Goal: Information Seeking & Learning: Check status

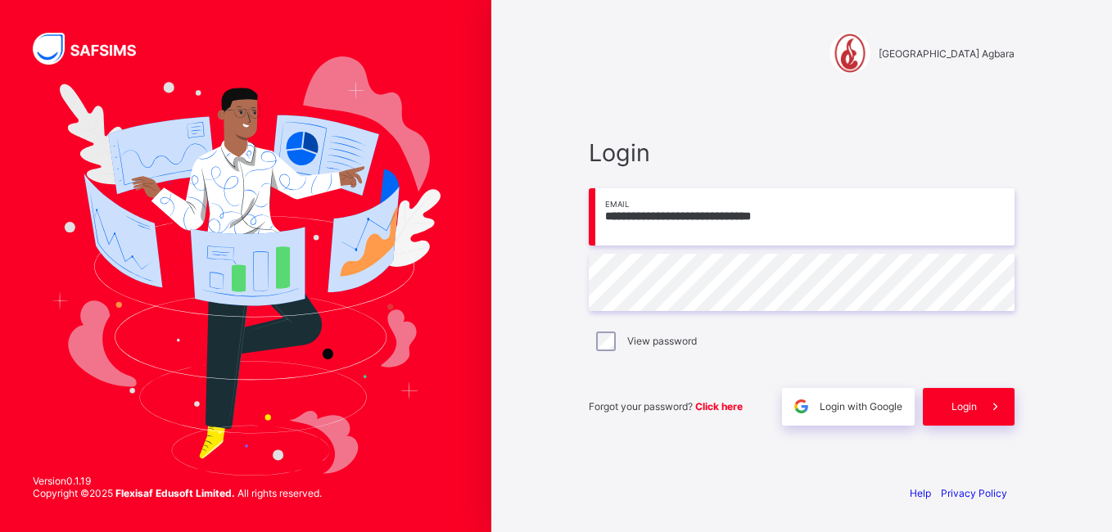
type input "**********"
click at [992, 412] on icon at bounding box center [995, 407] width 17 height 16
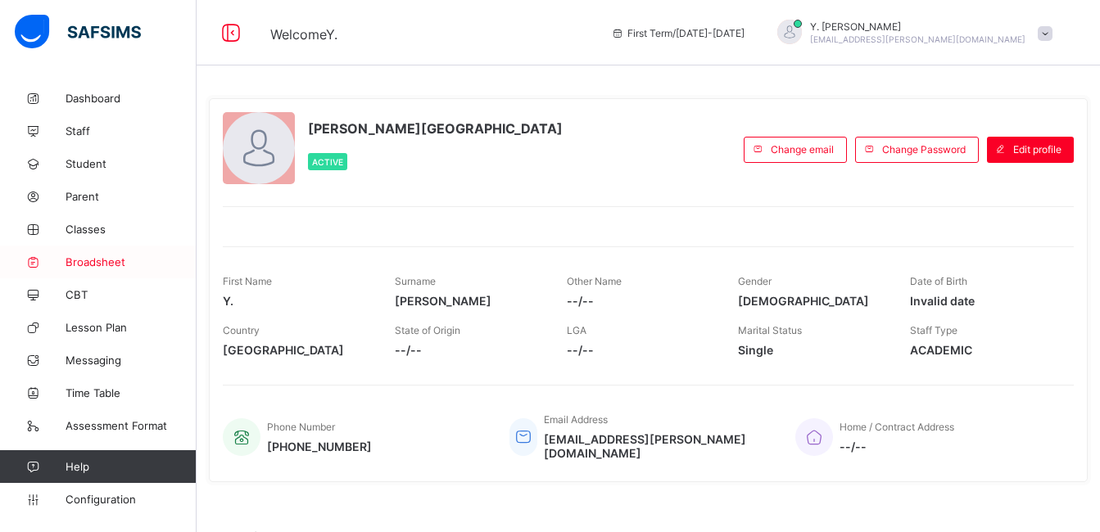
click at [135, 261] on span "Broadsheet" at bounding box center [131, 261] width 131 height 13
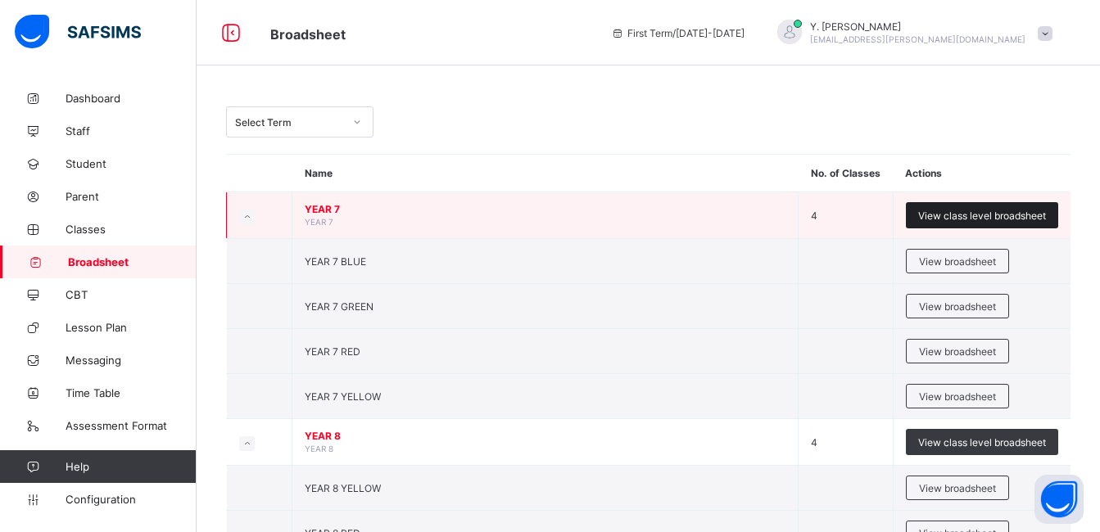
click at [996, 207] on div "View class level broadsheet" at bounding box center [982, 215] width 152 height 26
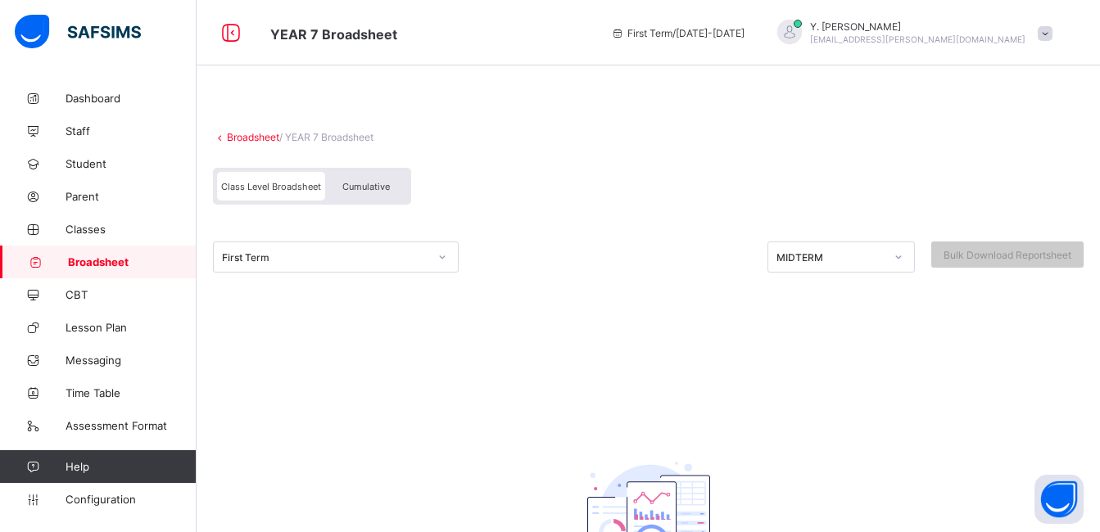
click at [396, 243] on div "First Term" at bounding box center [336, 257] width 246 height 31
click at [405, 255] on div "First Term" at bounding box center [325, 257] width 206 height 12
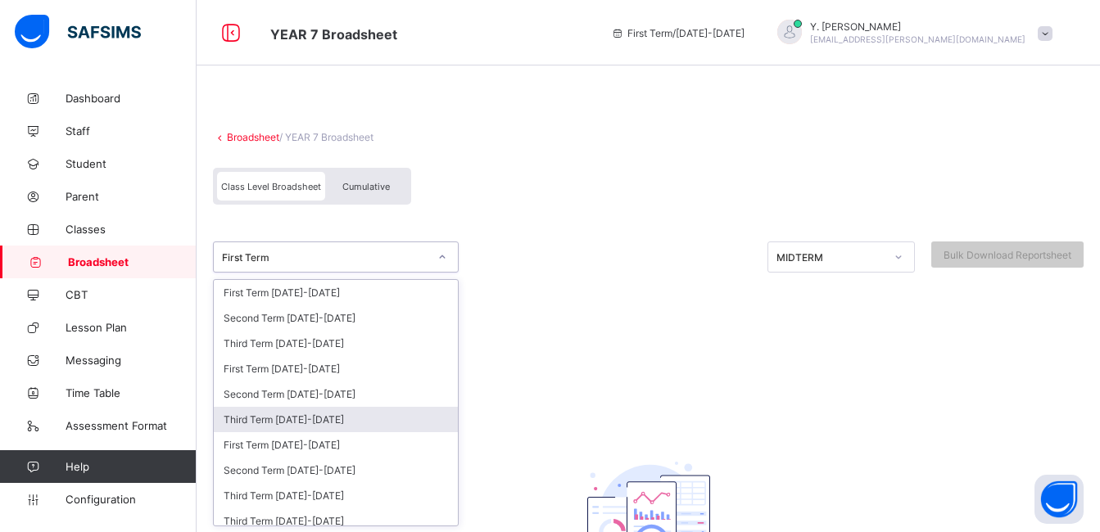
click at [363, 412] on div "Third Term [DATE]-[DATE]" at bounding box center [336, 419] width 244 height 25
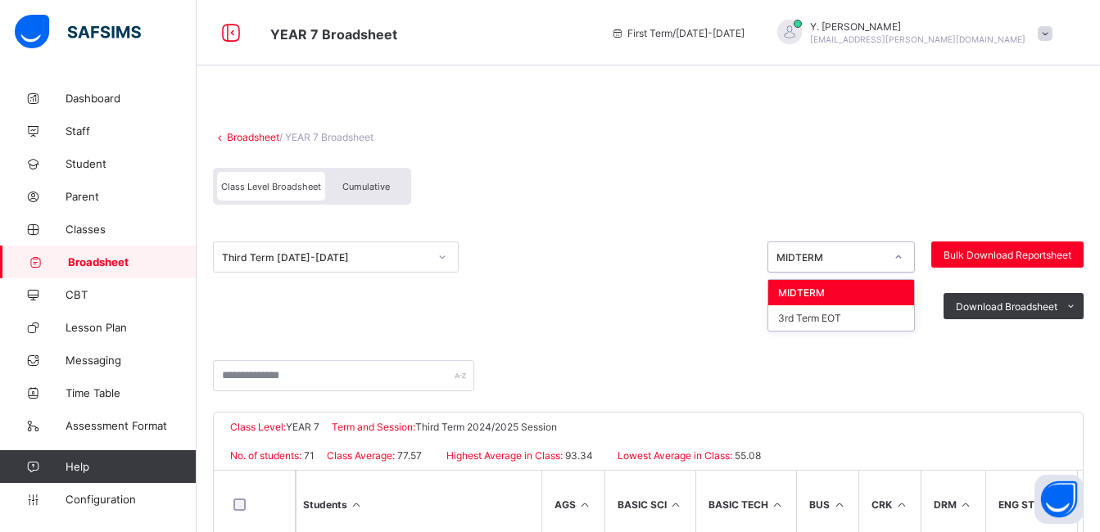
click at [854, 264] on div "MIDTERM" at bounding box center [825, 257] width 115 height 23
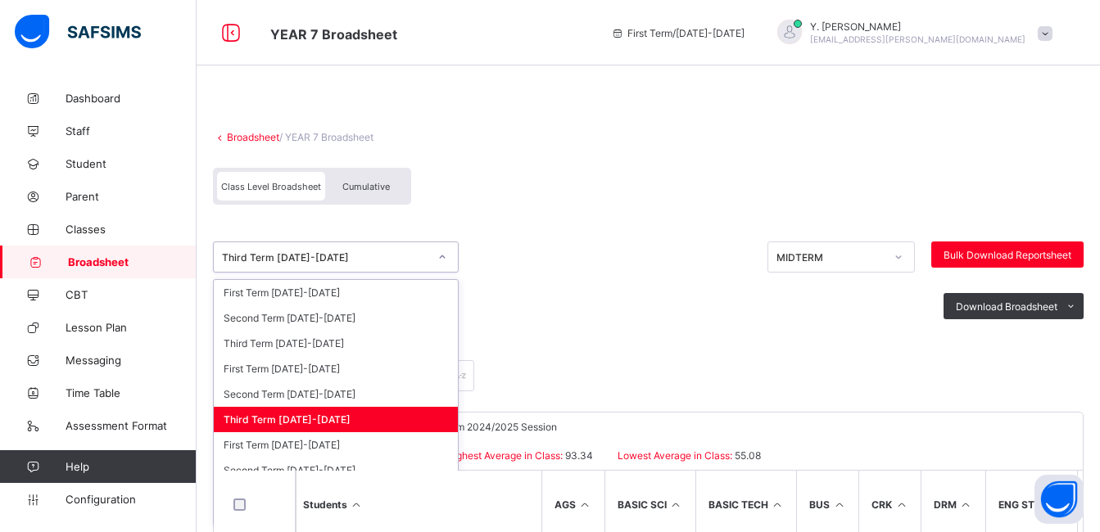
click at [328, 259] on div "Third Term [DATE]-[DATE]" at bounding box center [325, 257] width 206 height 12
click at [310, 401] on div "Second Term [DATE]-[DATE]" at bounding box center [336, 394] width 244 height 25
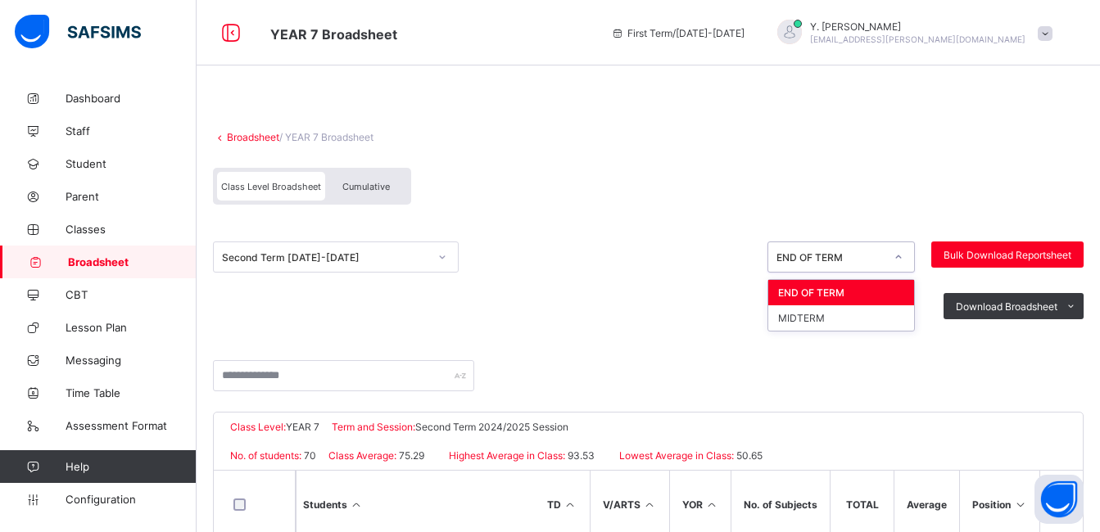
click at [817, 257] on div "END OF TERM" at bounding box center [830, 257] width 108 height 12
click at [844, 312] on div "MIDTERM" at bounding box center [841, 317] width 146 height 25
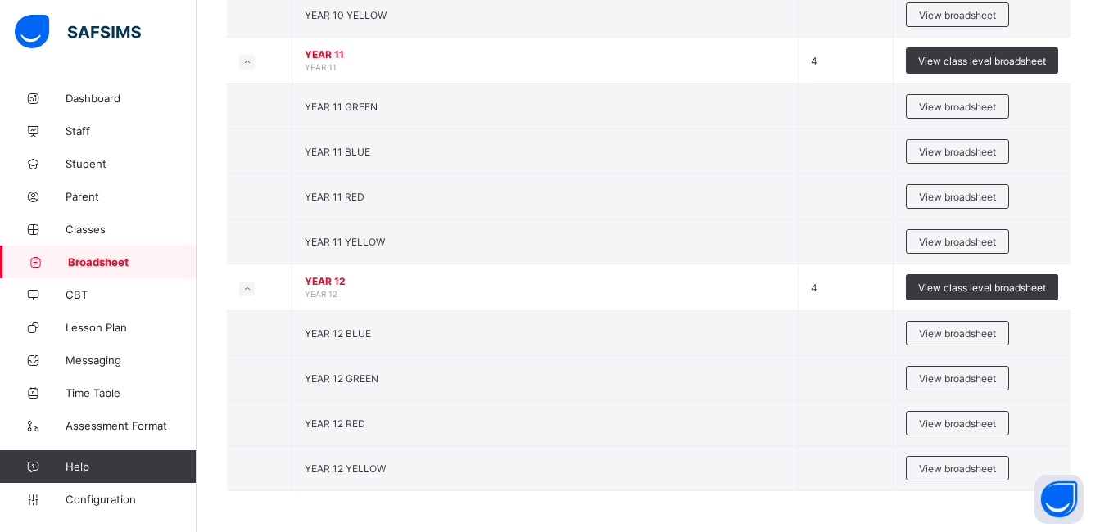
scroll to position [884, 0]
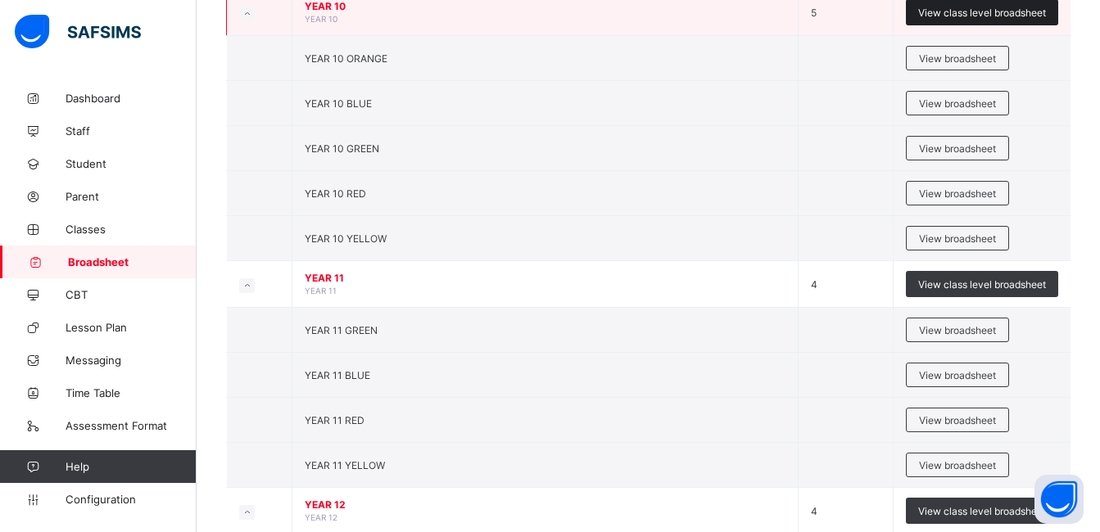
click at [947, 8] on span "View class level broadsheet" at bounding box center [982, 13] width 128 height 12
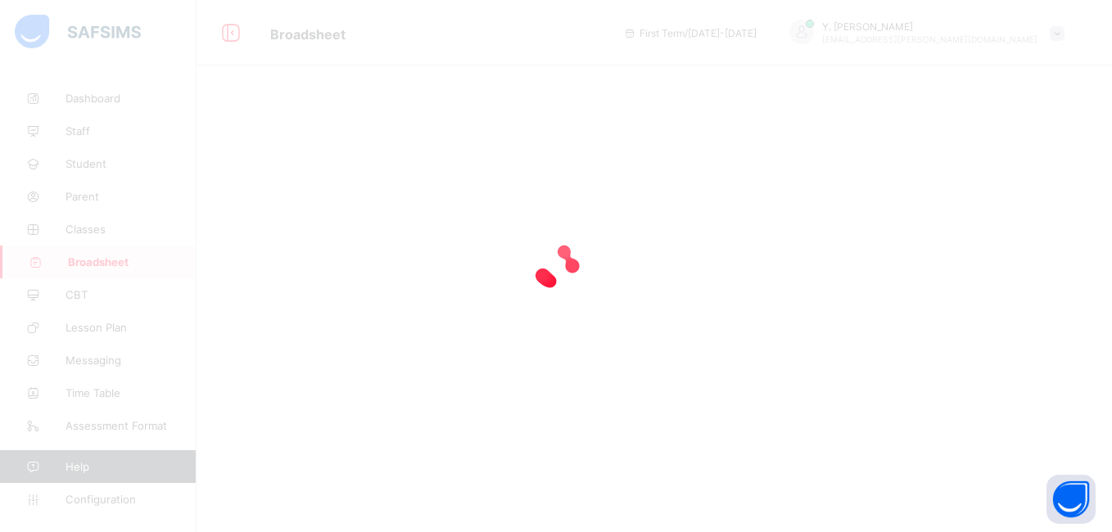
click at [474, 521] on div at bounding box center [556, 266] width 1112 height 532
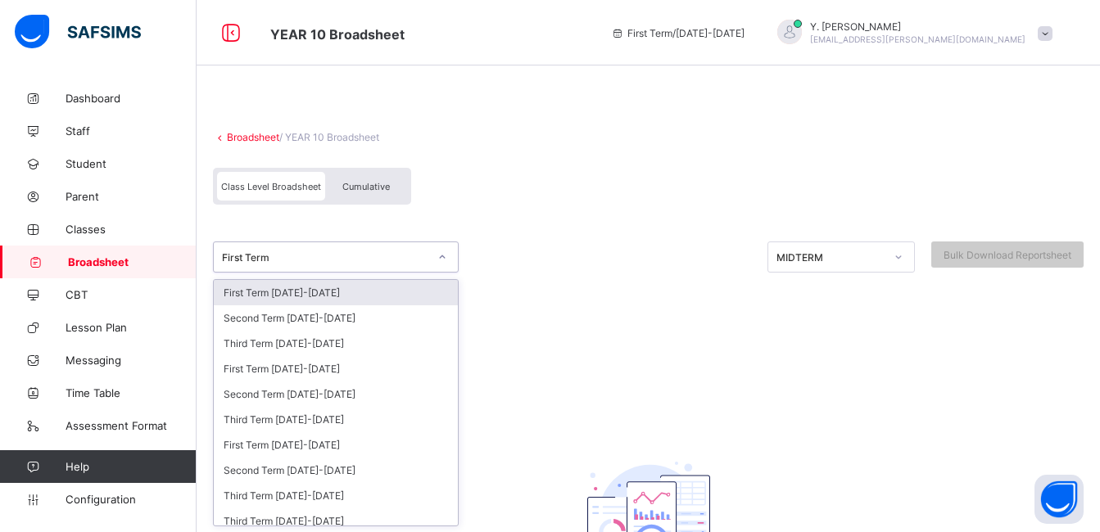
click at [353, 260] on div "First Term" at bounding box center [325, 257] width 206 height 12
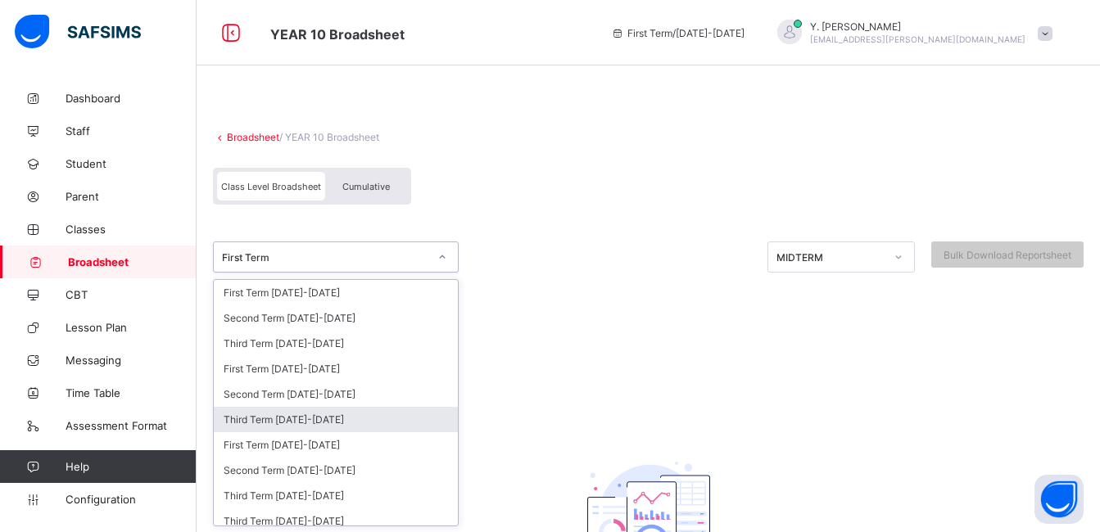
click at [319, 418] on div "Third Term [DATE]-[DATE]" at bounding box center [336, 419] width 244 height 25
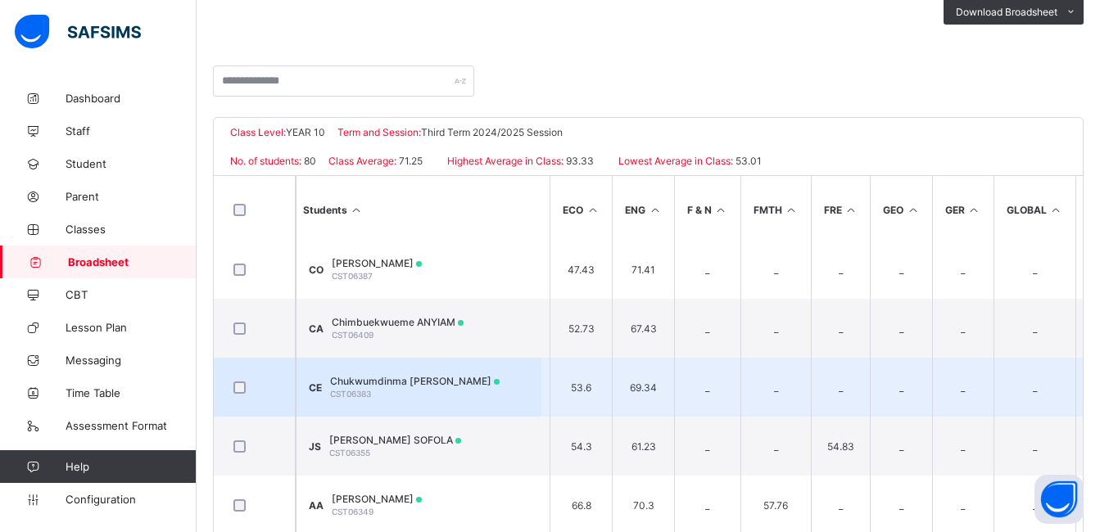
scroll to position [2656, 803]
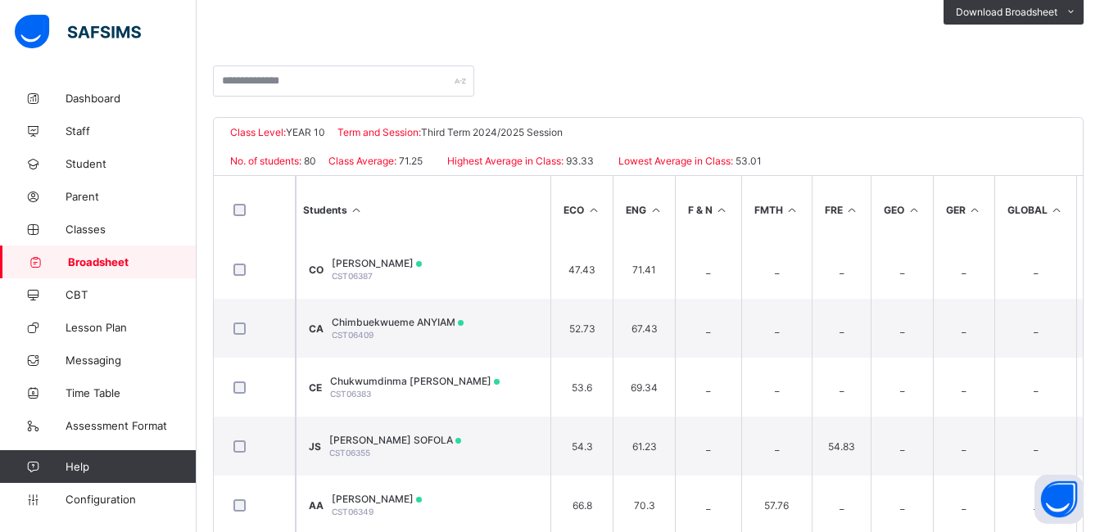
click at [789, 208] on icon at bounding box center [792, 210] width 14 height 12
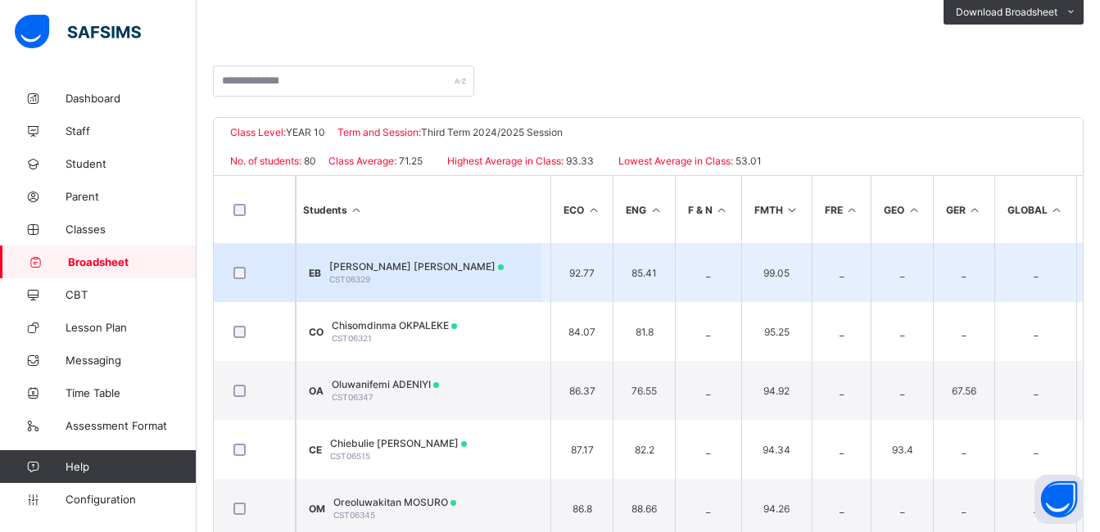
scroll to position [0, 0]
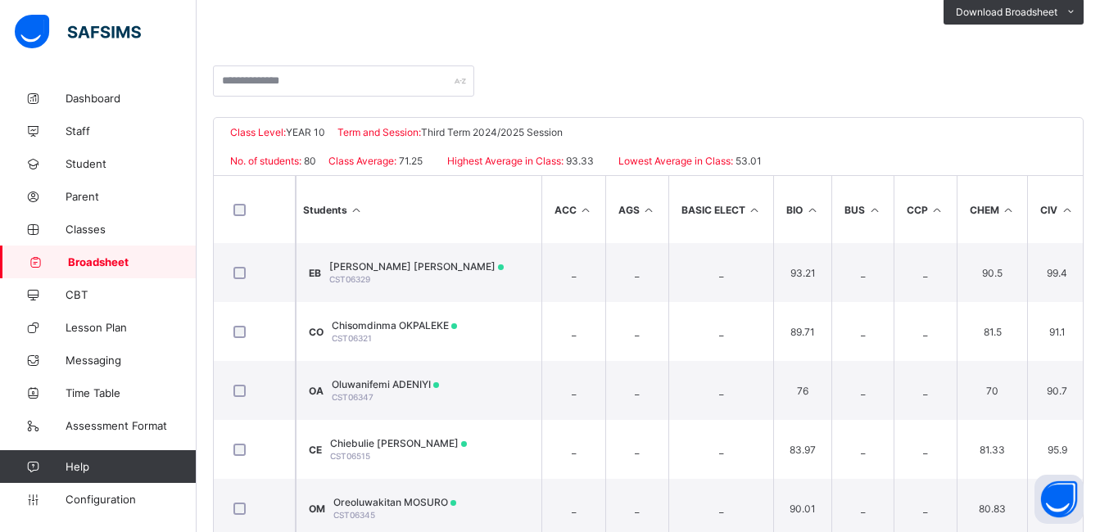
click at [585, 208] on icon at bounding box center [586, 210] width 14 height 12
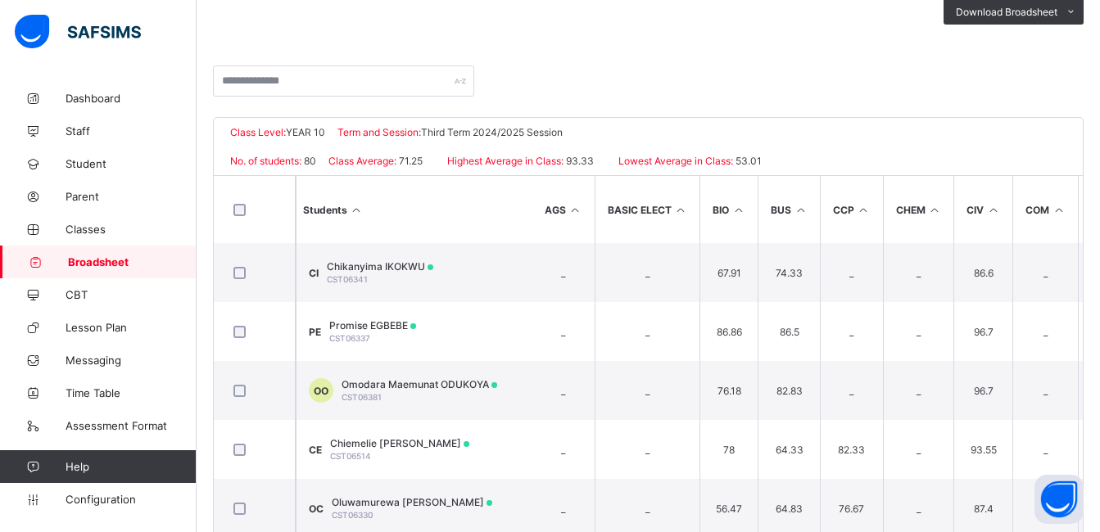
scroll to position [0, 164]
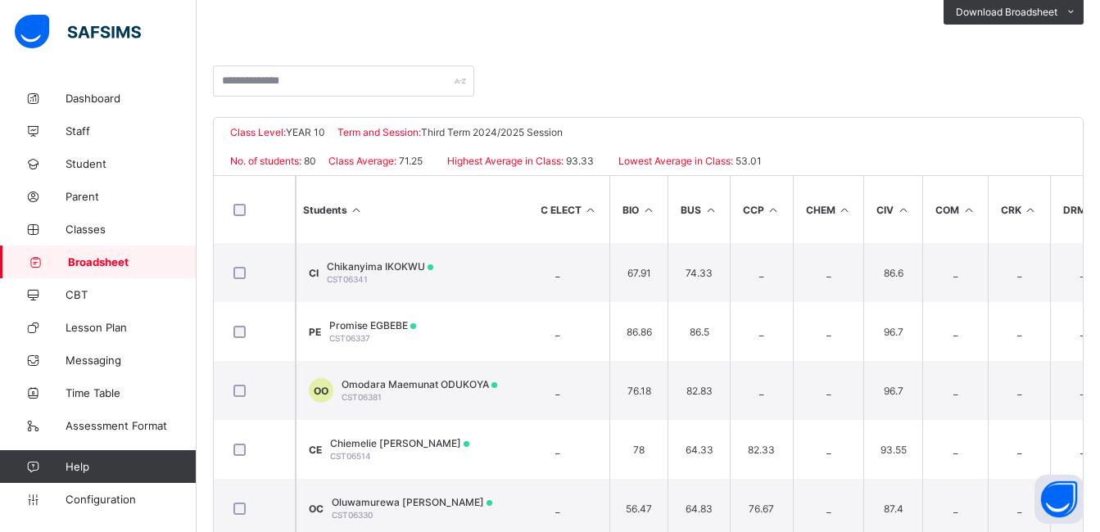
click at [712, 208] on icon at bounding box center [710, 210] width 14 height 12
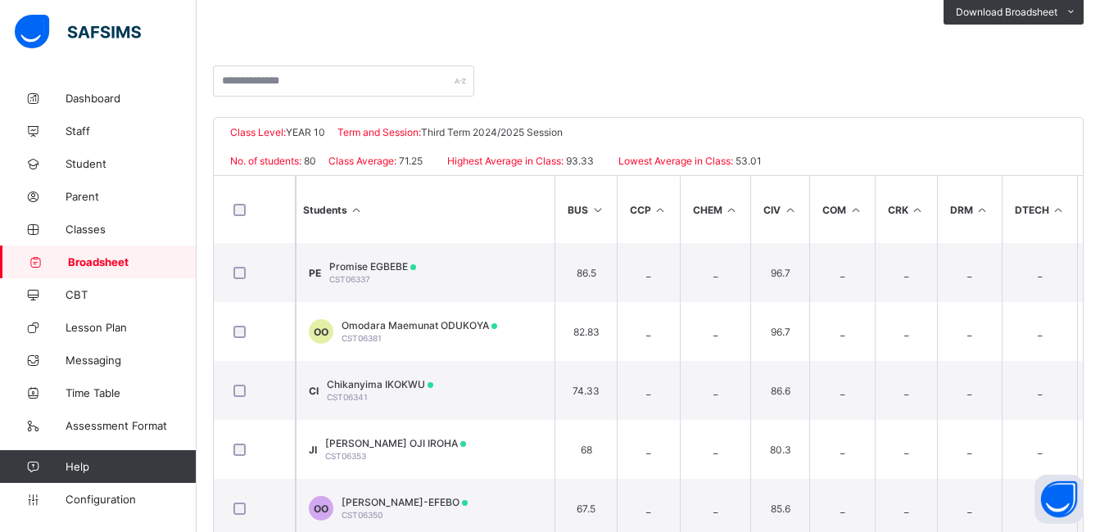
scroll to position [0, 335]
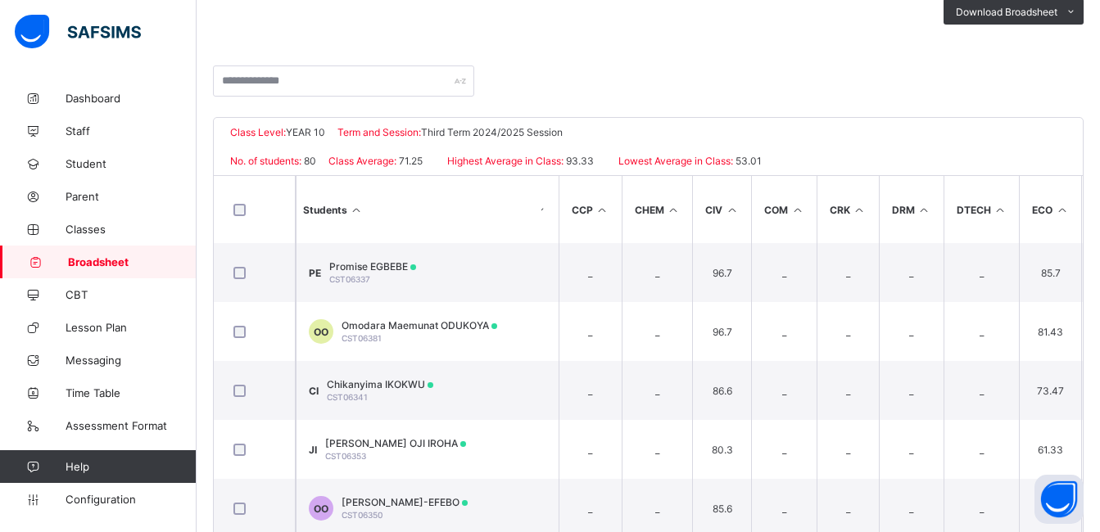
click at [671, 208] on icon at bounding box center [674, 210] width 14 height 12
drag, startPoint x: 671, startPoint y: 208, endPoint x: 842, endPoint y: 325, distance: 206.7
click at [671, 208] on icon at bounding box center [674, 210] width 14 height 12
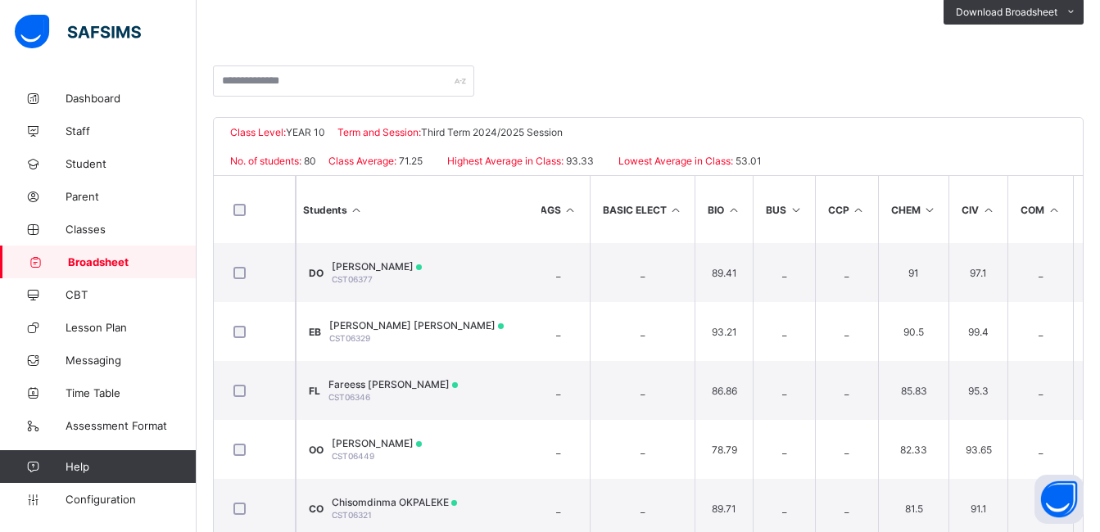
scroll to position [0, 53]
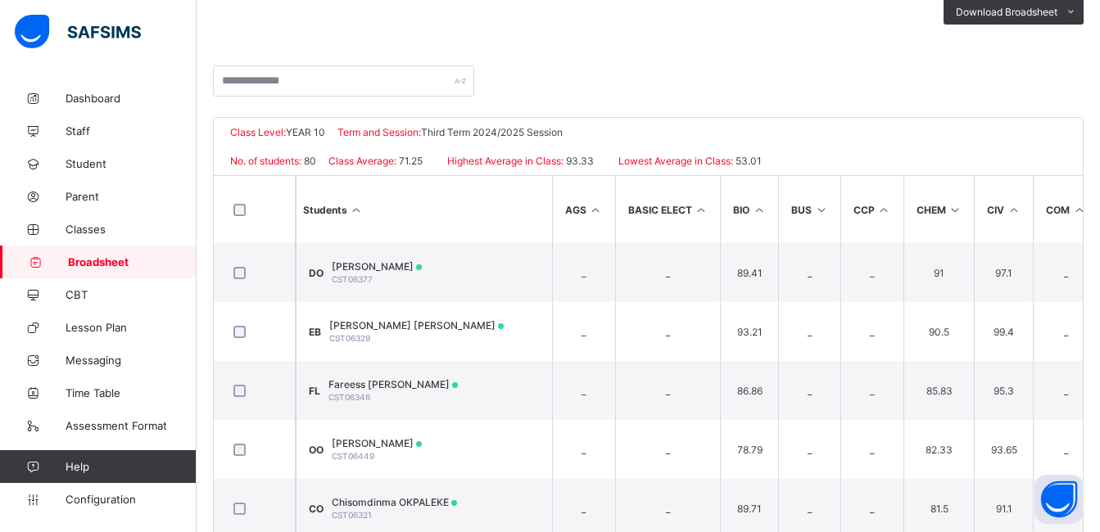
click at [758, 209] on icon at bounding box center [759, 210] width 14 height 12
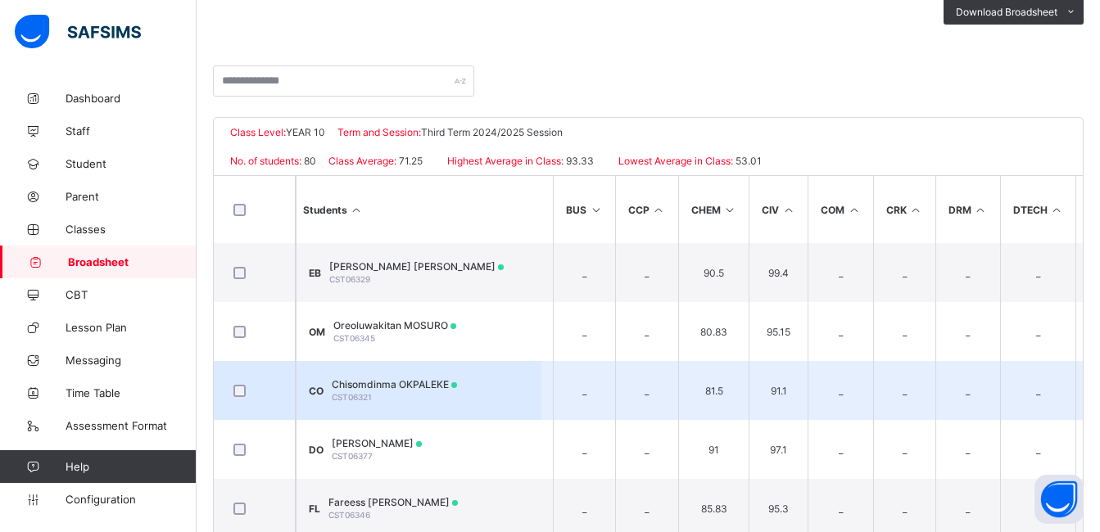
scroll to position [0, 281]
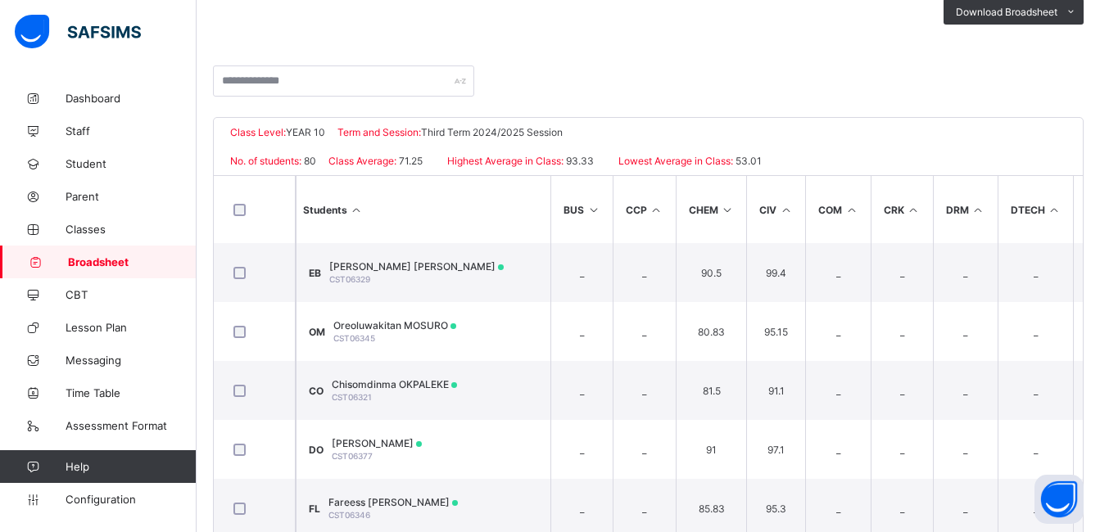
click at [849, 212] on icon at bounding box center [851, 210] width 14 height 12
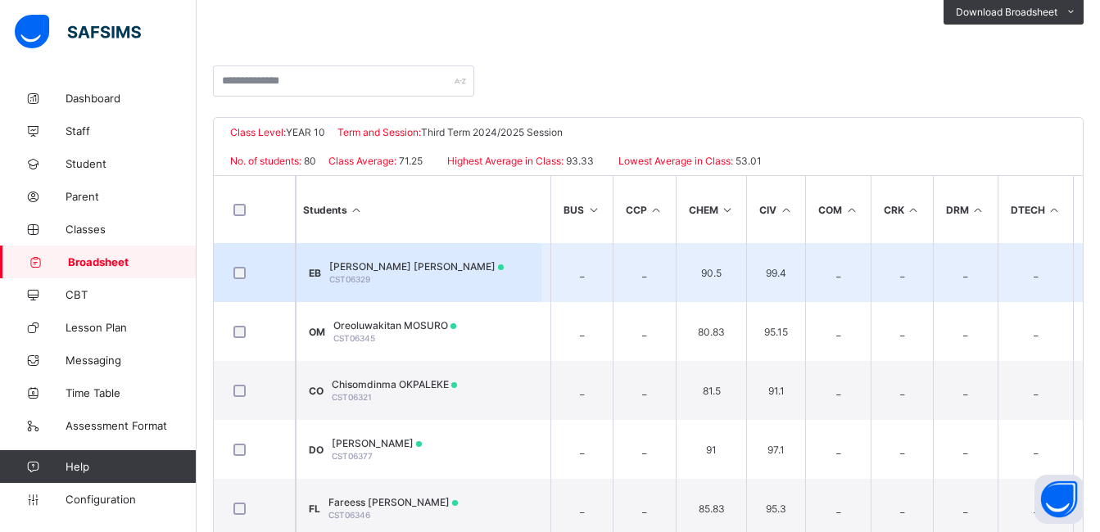
scroll to position [0, 402]
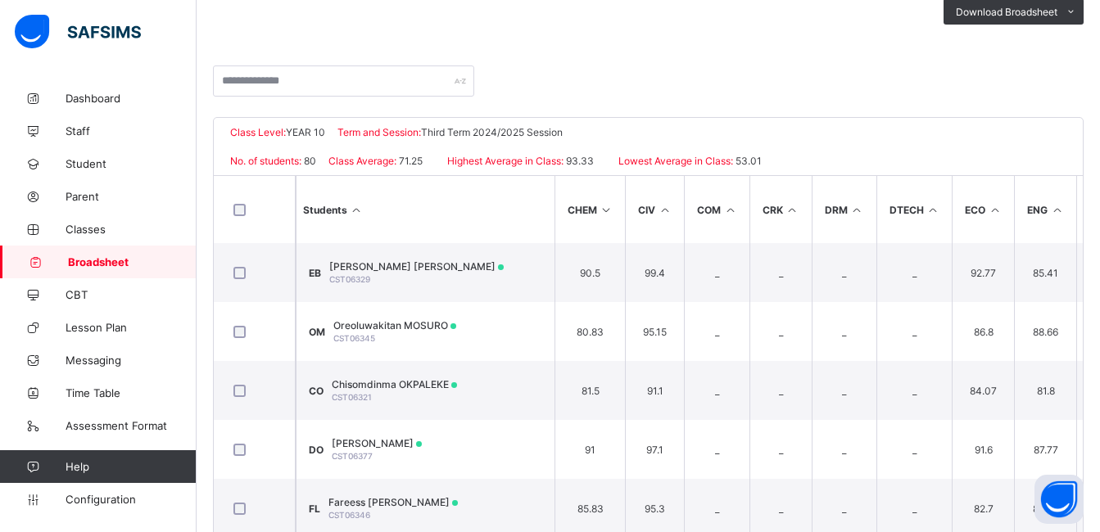
click at [793, 205] on icon at bounding box center [792, 210] width 14 height 12
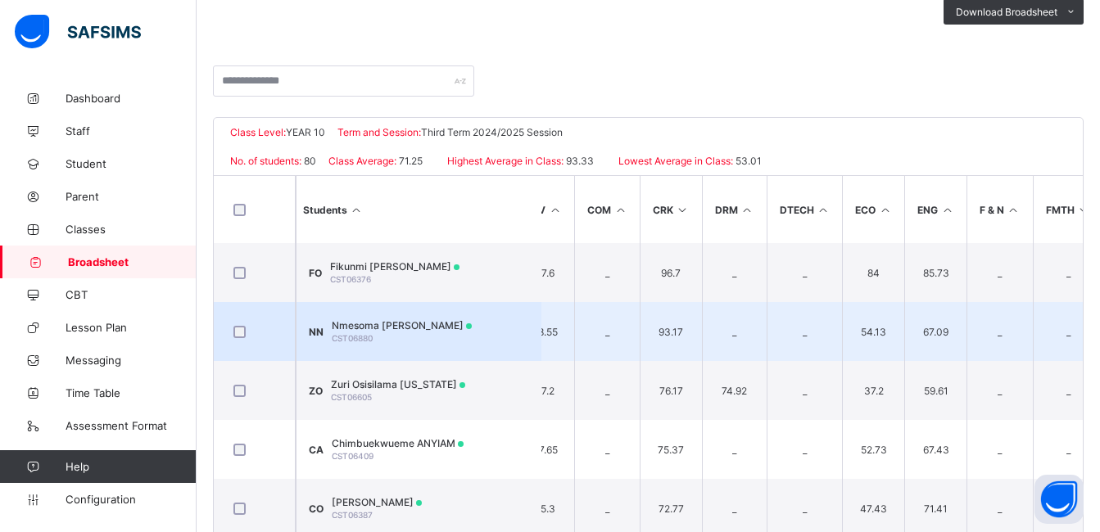
scroll to position [0, 529]
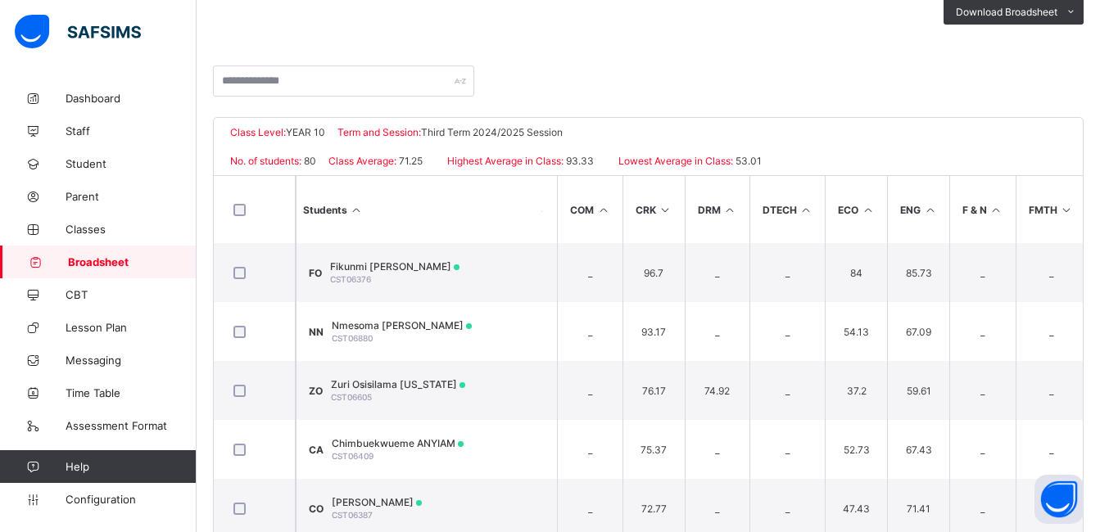
click at [723, 210] on icon at bounding box center [730, 210] width 14 height 12
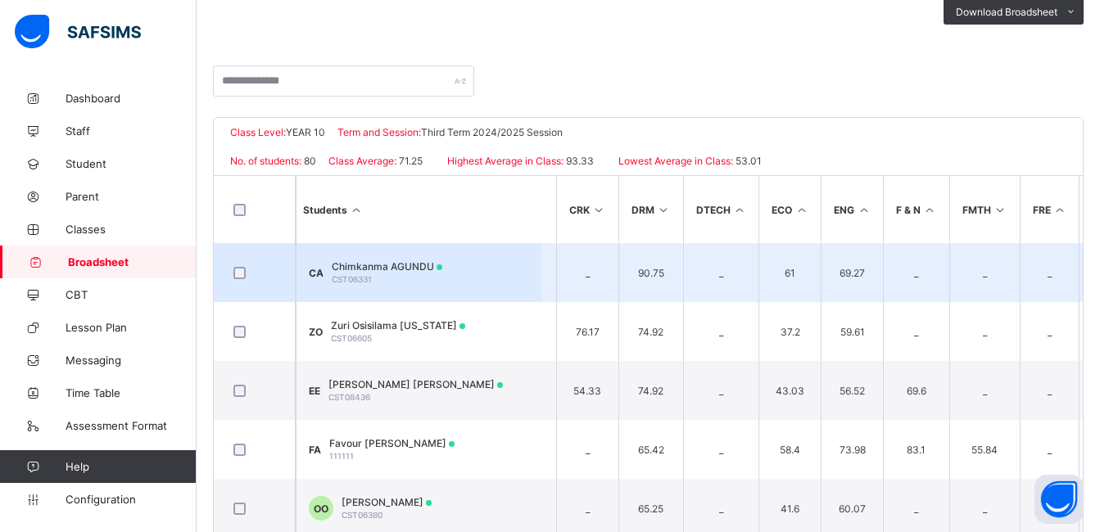
scroll to position [0, 612]
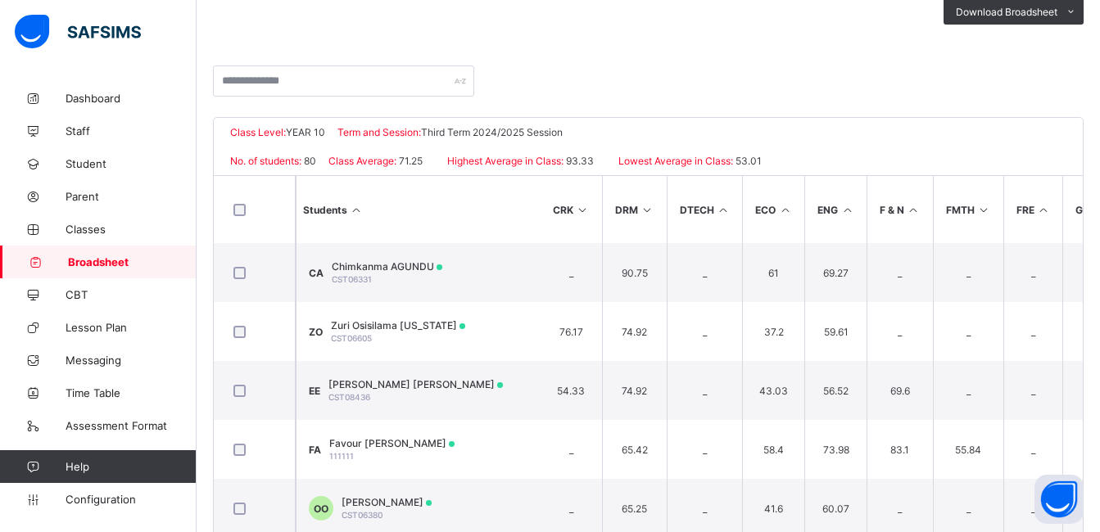
click at [788, 210] on icon at bounding box center [785, 210] width 14 height 12
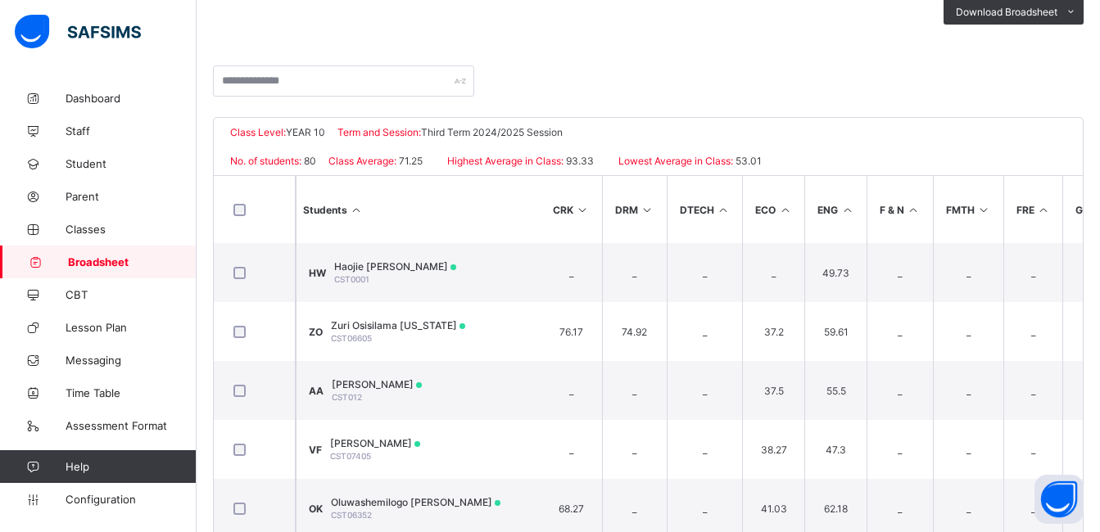
click at [788, 210] on icon at bounding box center [785, 210] width 14 height 12
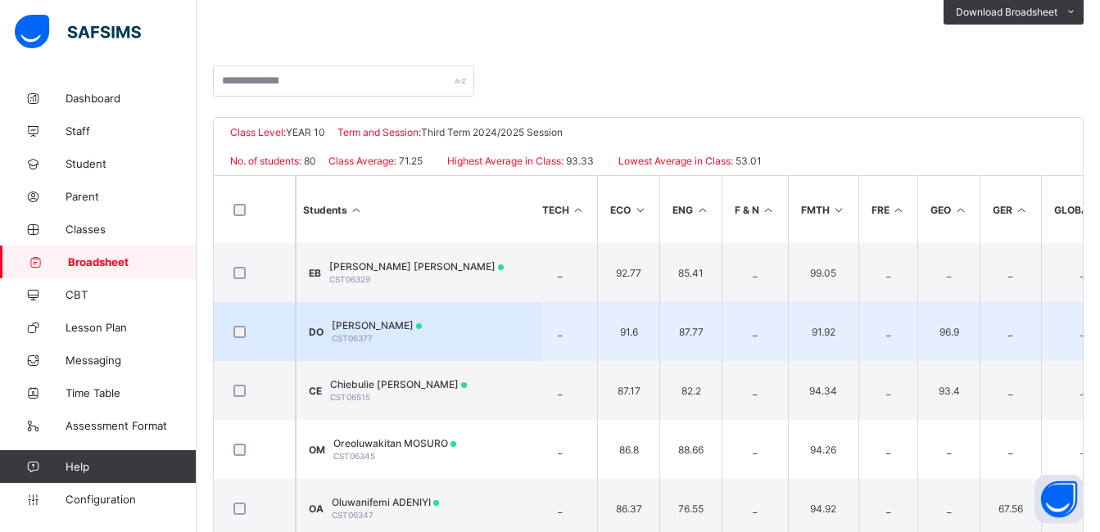
scroll to position [0, 807]
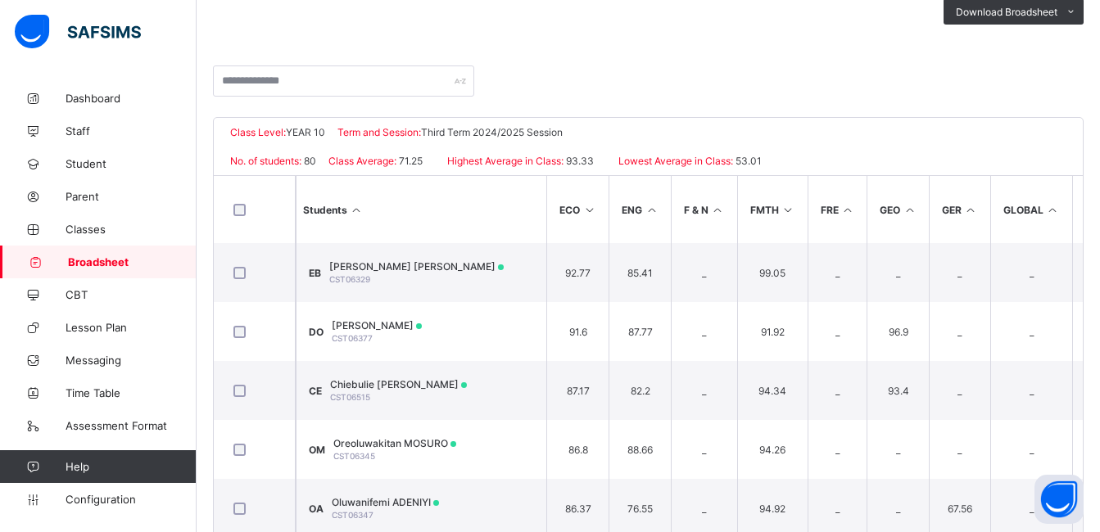
click at [647, 210] on icon at bounding box center [651, 210] width 14 height 12
click at [720, 210] on th "F & N" at bounding box center [704, 209] width 66 height 67
click at [720, 210] on icon at bounding box center [718, 210] width 14 height 12
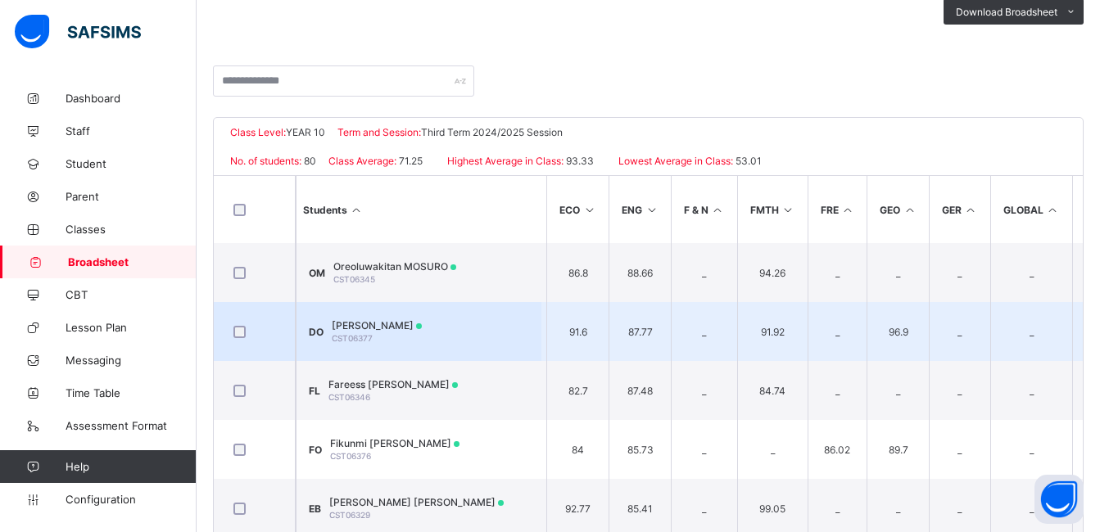
drag, startPoint x: 720, startPoint y: 210, endPoint x: 565, endPoint y: 329, distance: 195.1
click at [714, 209] on icon at bounding box center [718, 210] width 14 height 12
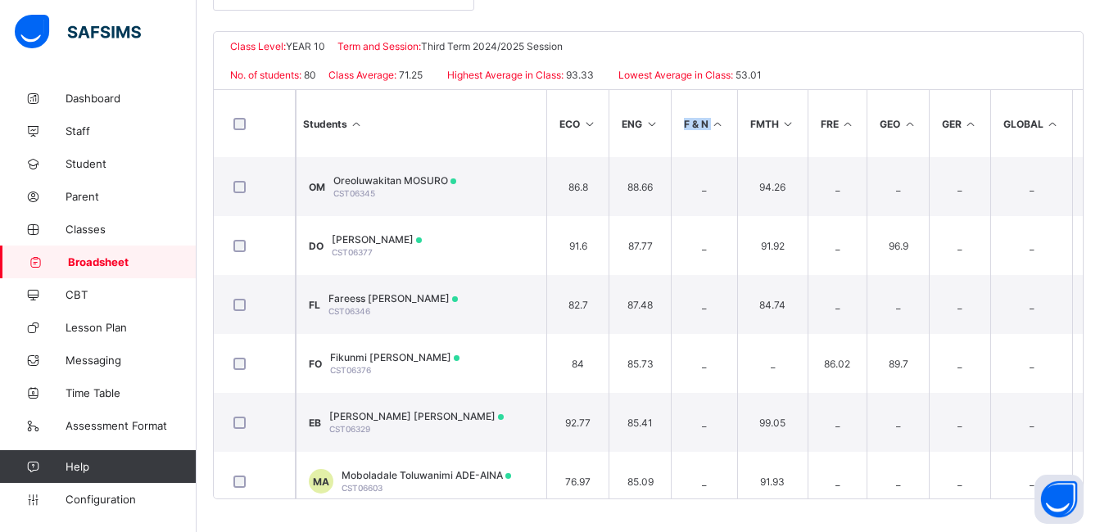
scroll to position [0, 1123]
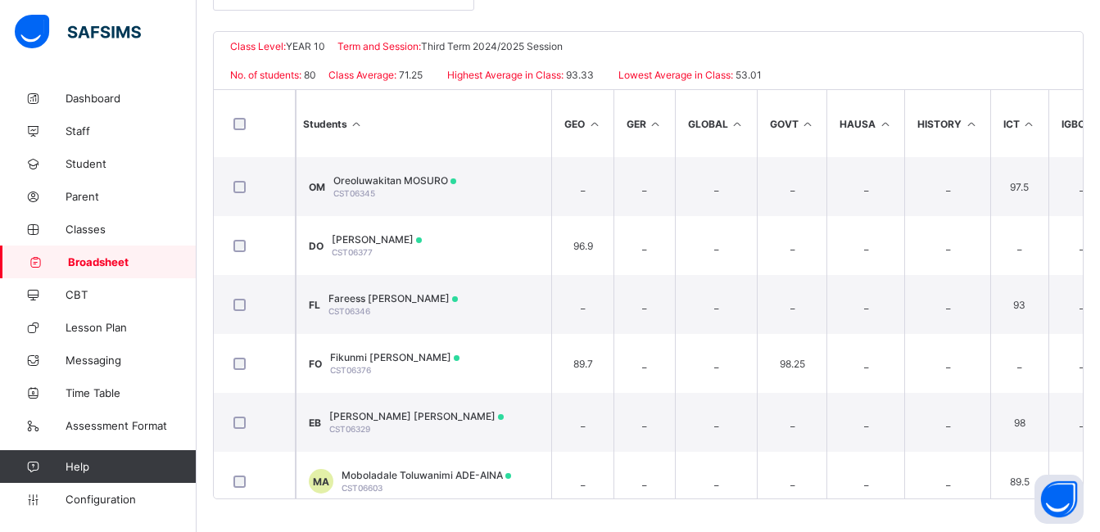
click at [805, 120] on icon at bounding box center [808, 124] width 14 height 12
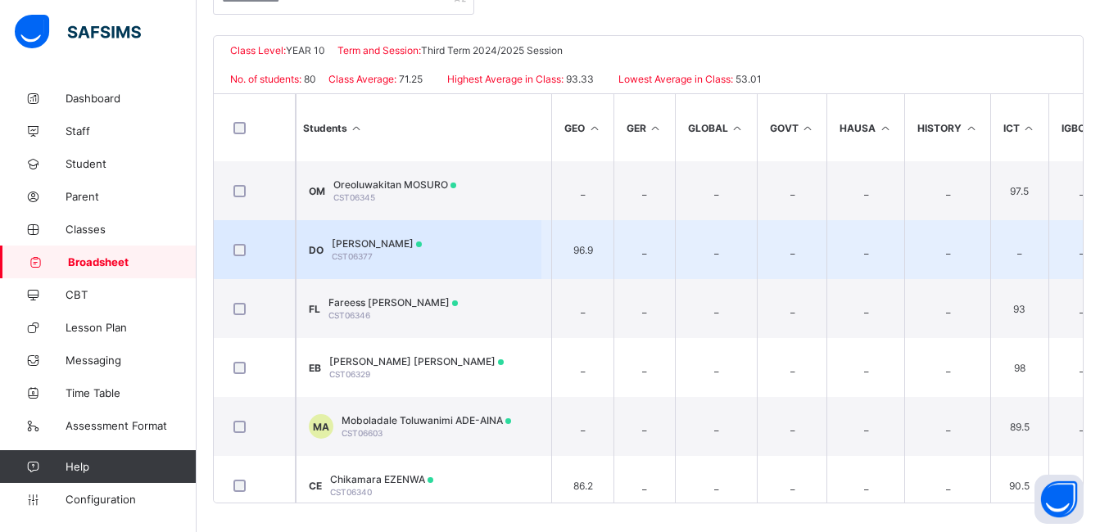
scroll to position [381, 0]
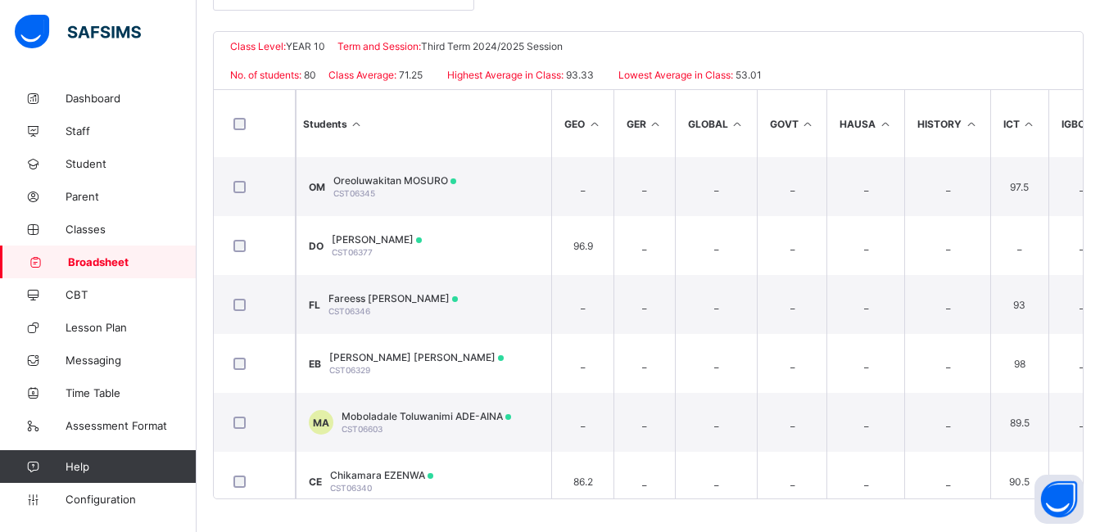
click at [807, 124] on icon at bounding box center [808, 124] width 14 height 12
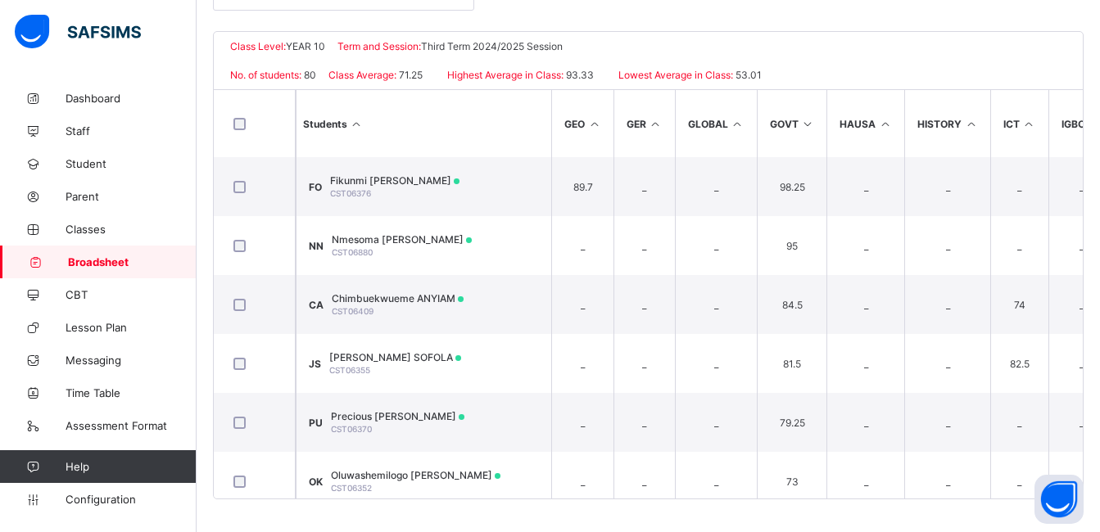
click at [882, 122] on icon at bounding box center [885, 124] width 14 height 12
click at [964, 124] on icon at bounding box center [971, 124] width 14 height 12
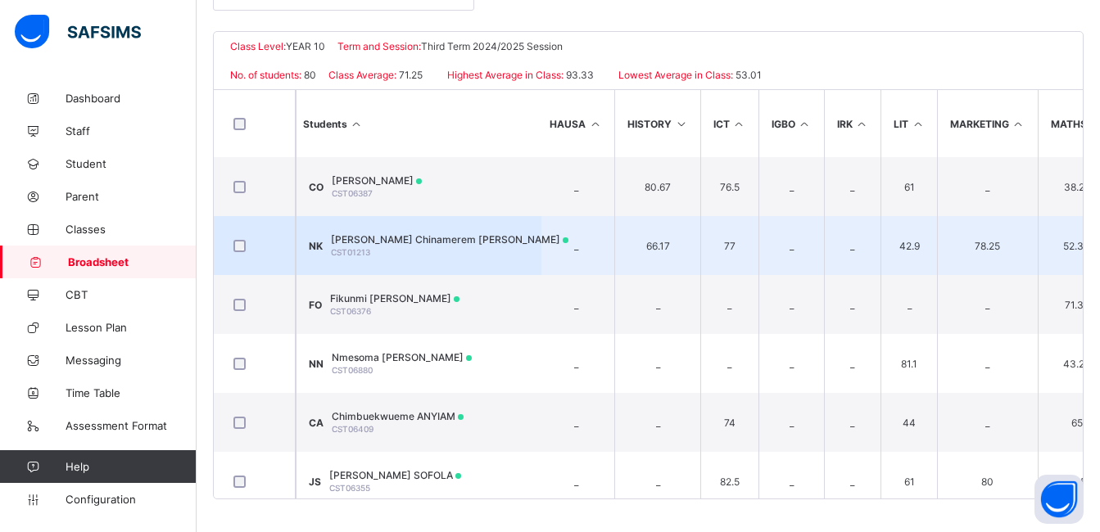
scroll to position [0, 1402]
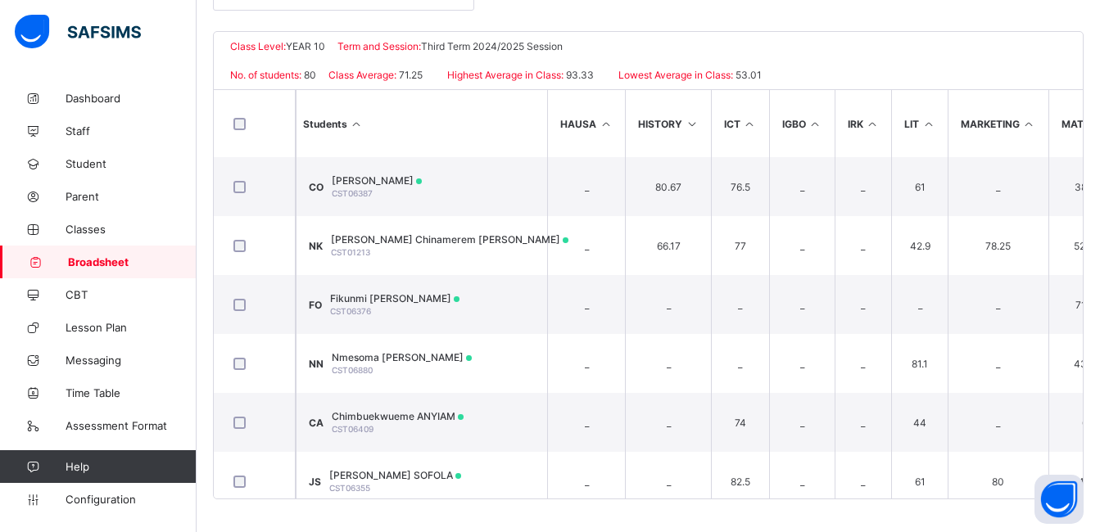
click at [811, 120] on icon at bounding box center [815, 124] width 14 height 12
click at [869, 121] on icon at bounding box center [873, 124] width 14 height 12
click at [870, 124] on icon at bounding box center [873, 124] width 14 height 12
drag, startPoint x: 870, startPoint y: 124, endPoint x: 958, endPoint y: 116, distance: 88.8
click at [870, 124] on icon at bounding box center [873, 124] width 14 height 12
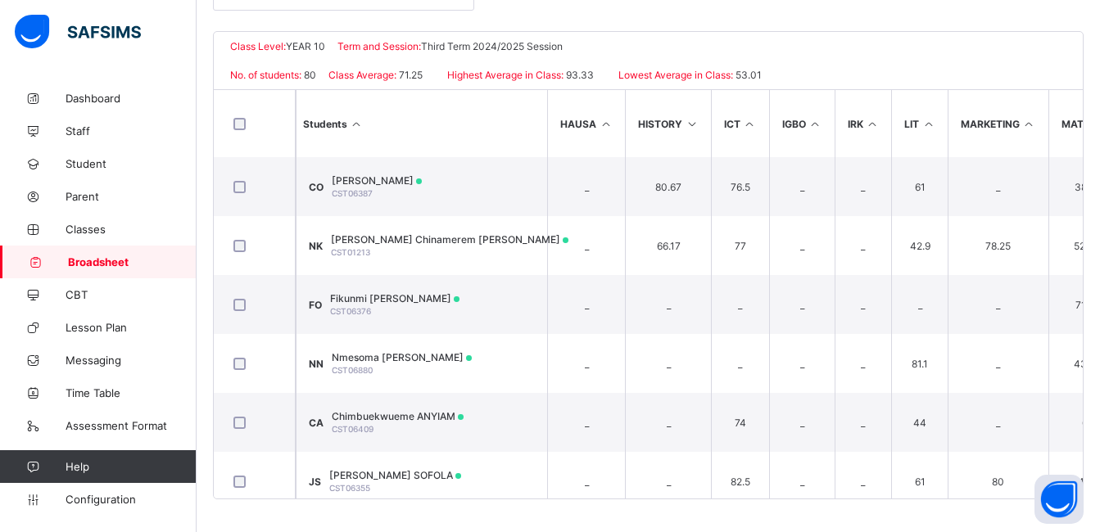
scroll to position [0, 1476]
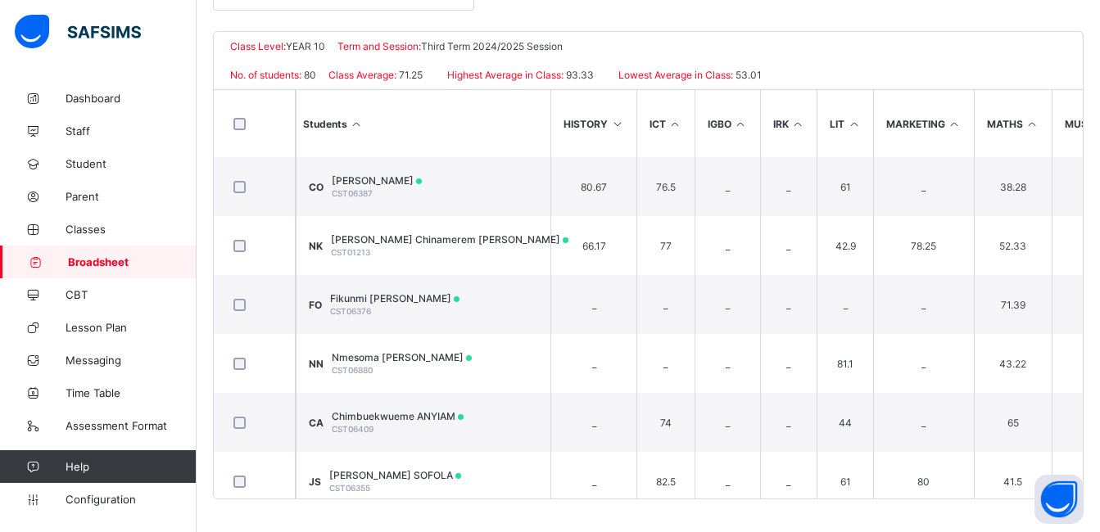
click at [953, 122] on icon at bounding box center [954, 124] width 14 height 12
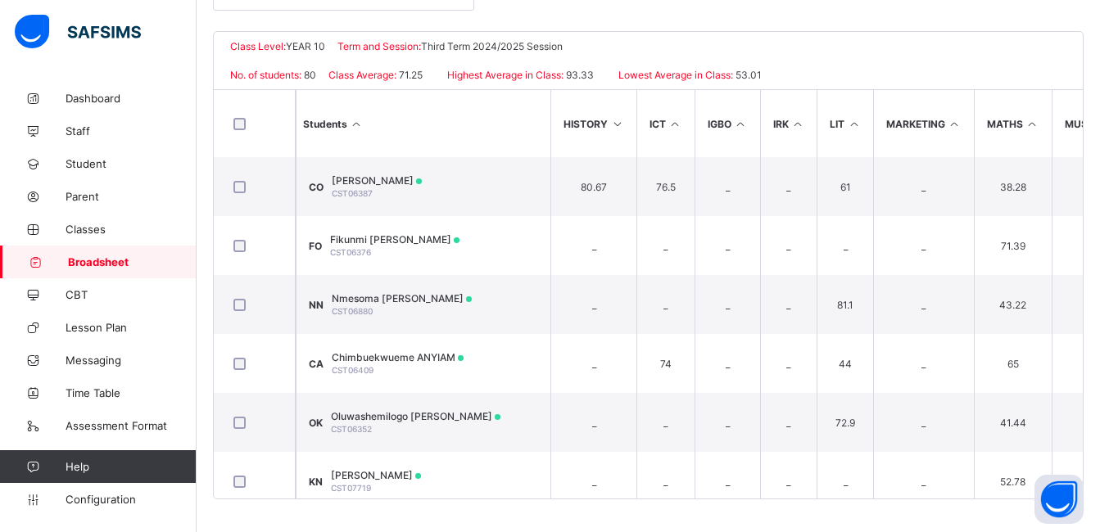
click at [953, 122] on icon at bounding box center [954, 124] width 14 height 12
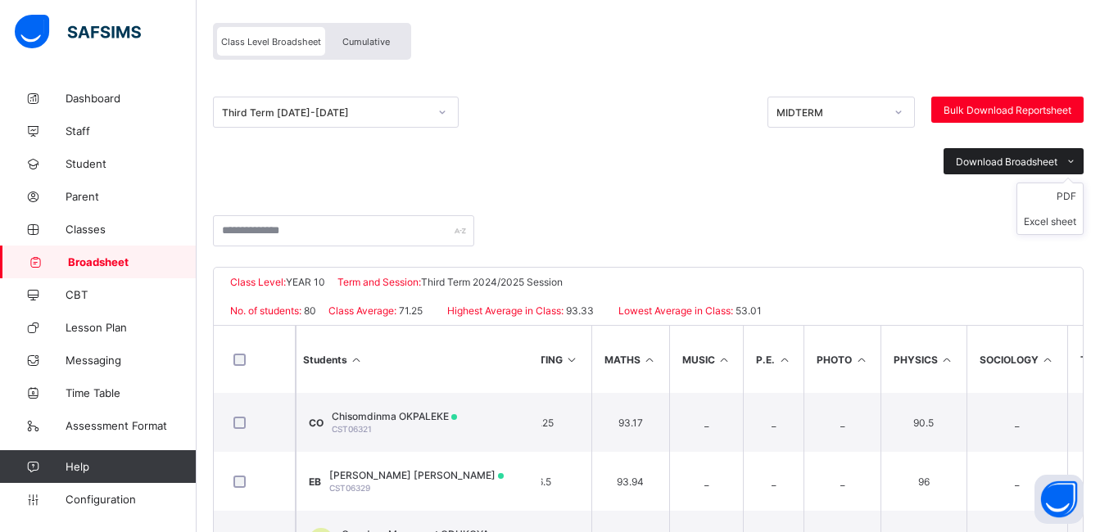
scroll to position [0, 0]
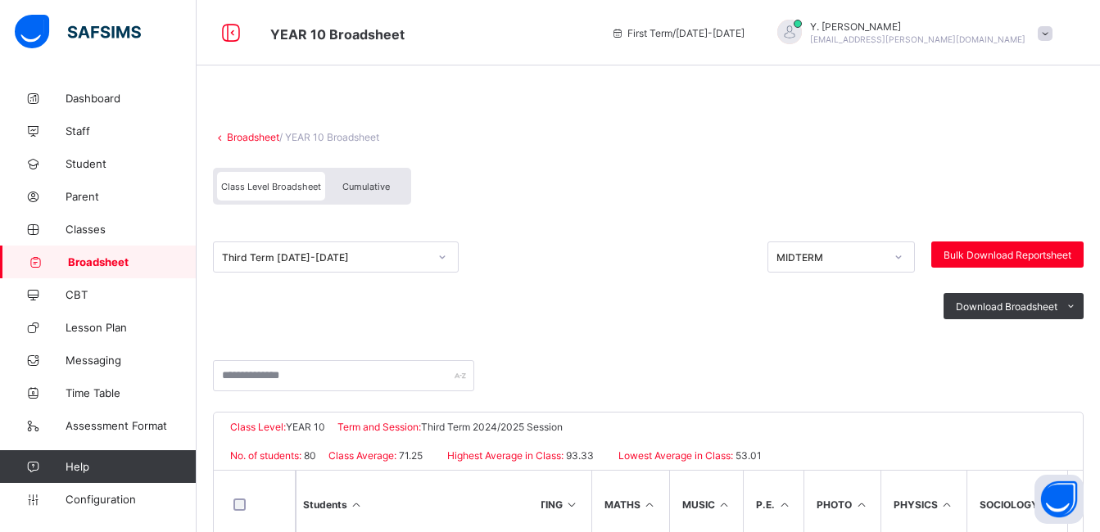
click at [371, 191] on span "Cumulative" at bounding box center [365, 186] width 47 height 11
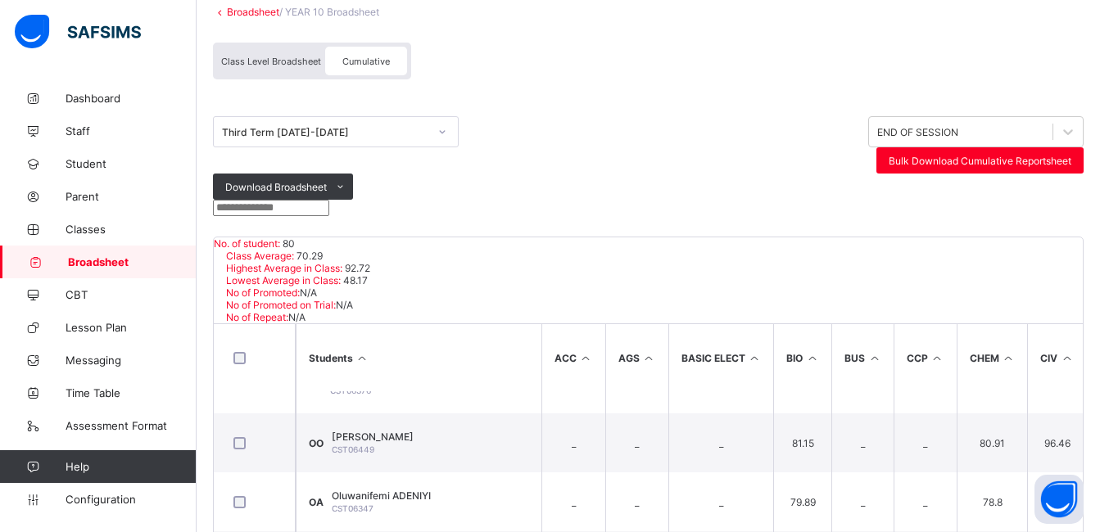
scroll to position [124, 0]
click at [271, 66] on span "Class Level Broadsheet" at bounding box center [271, 62] width 100 height 11
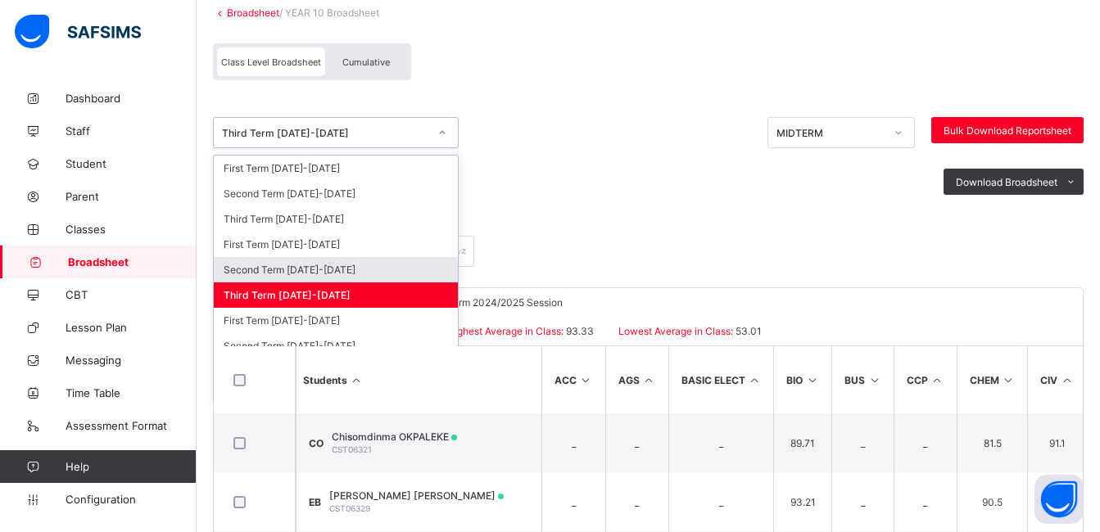
click at [382, 273] on div "Second Term [DATE]-[DATE]" at bounding box center [336, 269] width 244 height 25
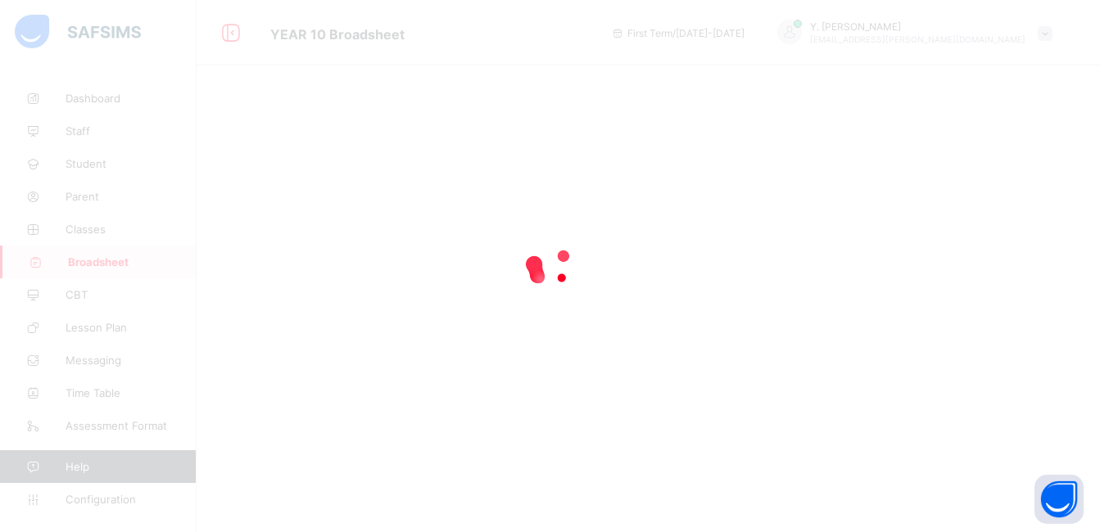
scroll to position [0, 0]
click at [566, 289] on icon at bounding box center [556, 266] width 66 height 66
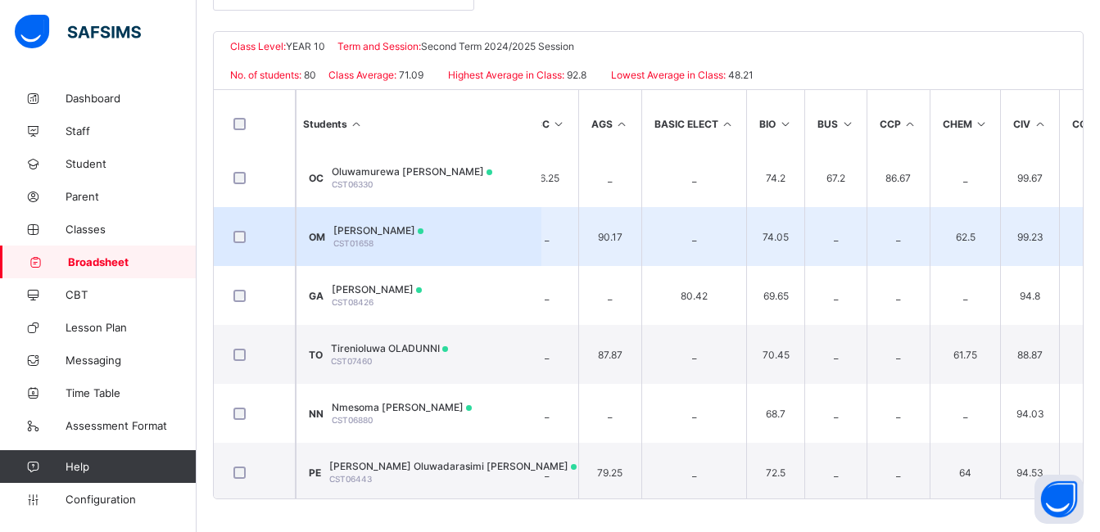
scroll to position [1149, 27]
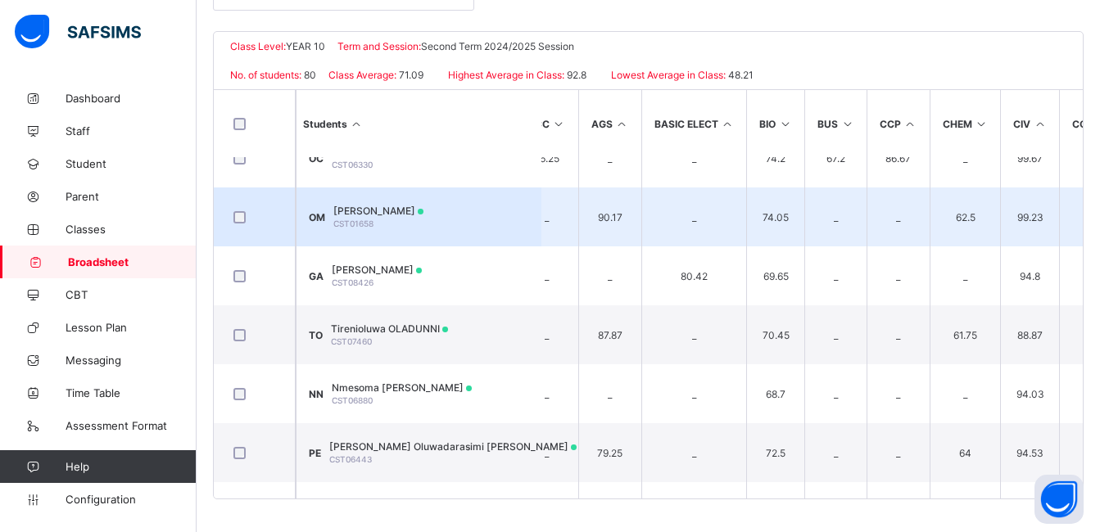
click at [320, 359] on td "TO Tirenioluwa OLADUNNI CST07460" at bounding box center [419, 334] width 246 height 59
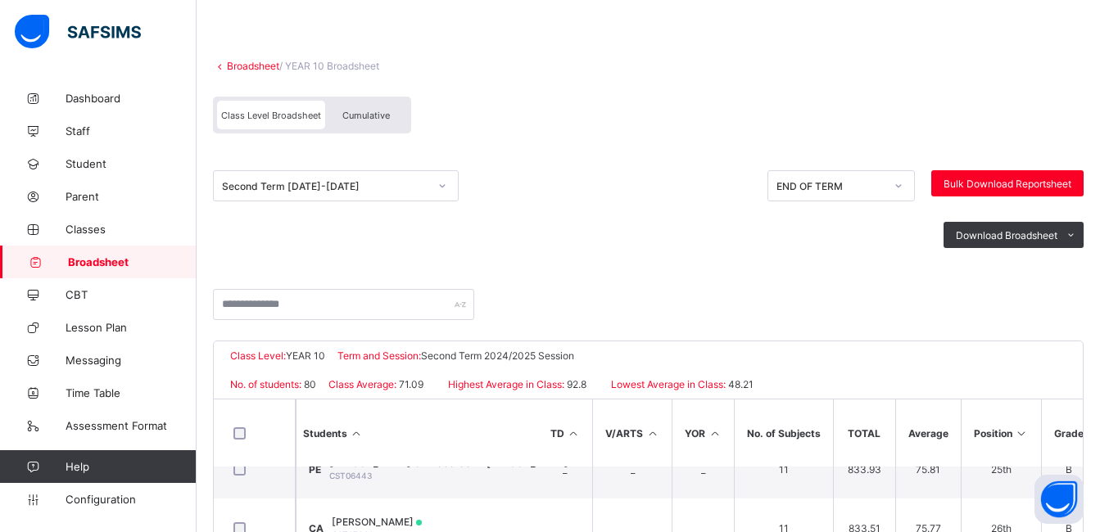
scroll to position [70, 0]
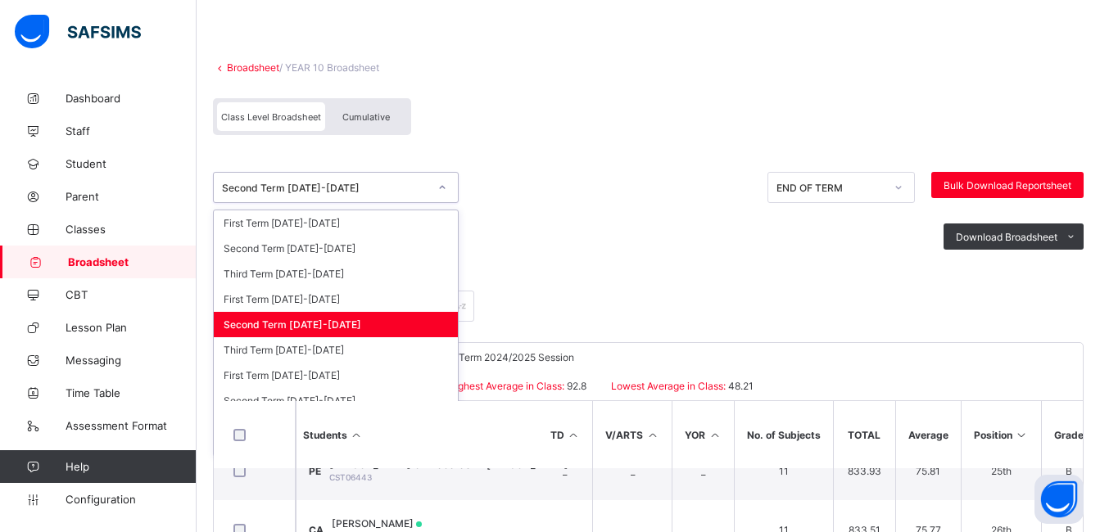
click at [368, 184] on div "Second Term [DATE]-[DATE]" at bounding box center [325, 188] width 206 height 12
click at [323, 305] on div "First Term [DATE]-[DATE]" at bounding box center [336, 299] width 244 height 25
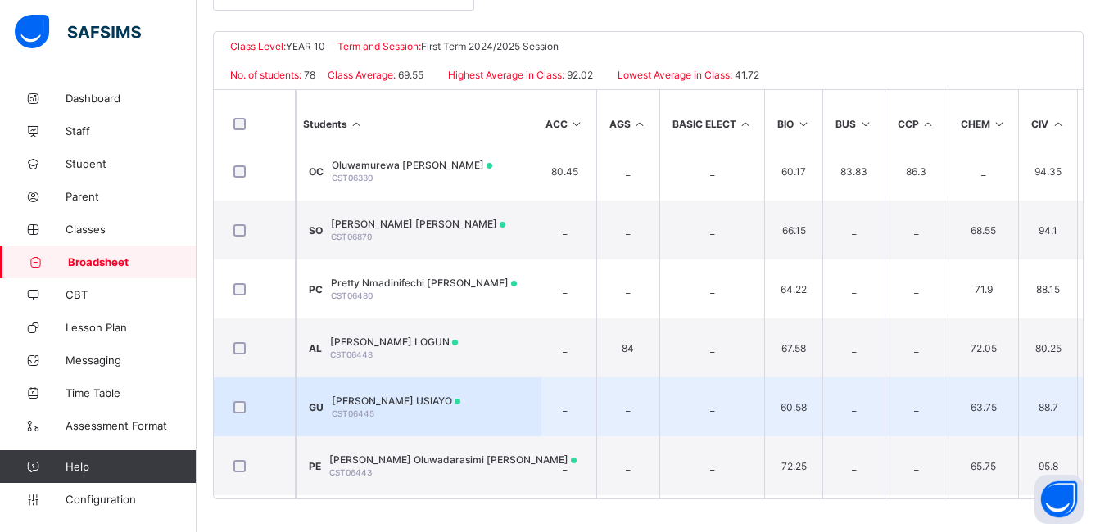
scroll to position [1607, 0]
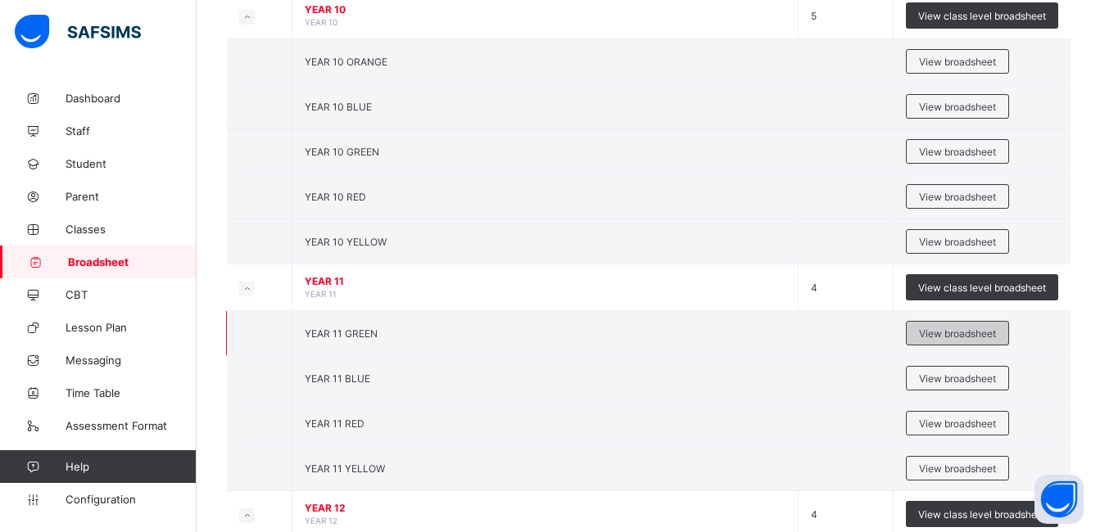
scroll to position [879, 0]
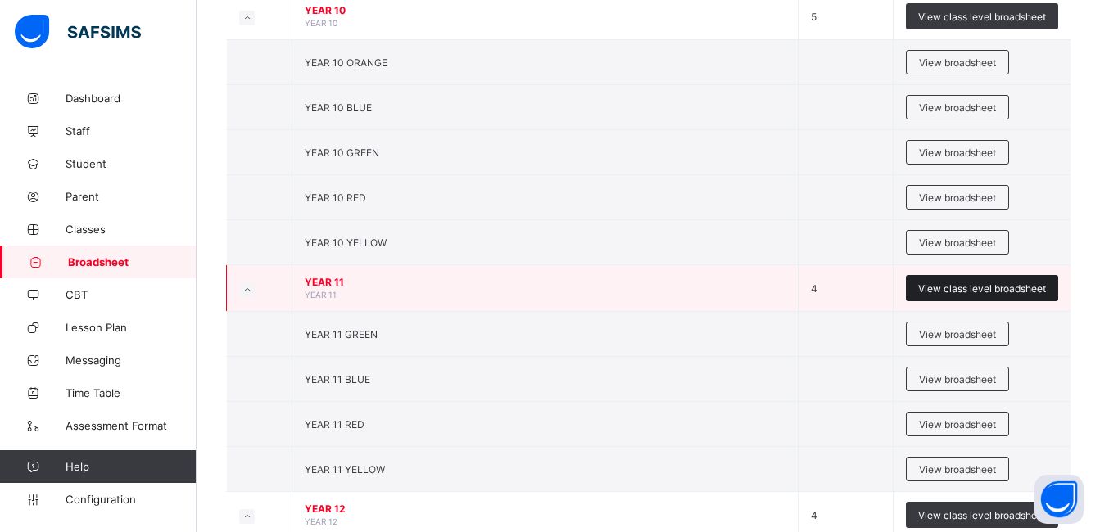
click at [983, 287] on span "View class level broadsheet" at bounding box center [982, 289] width 128 height 12
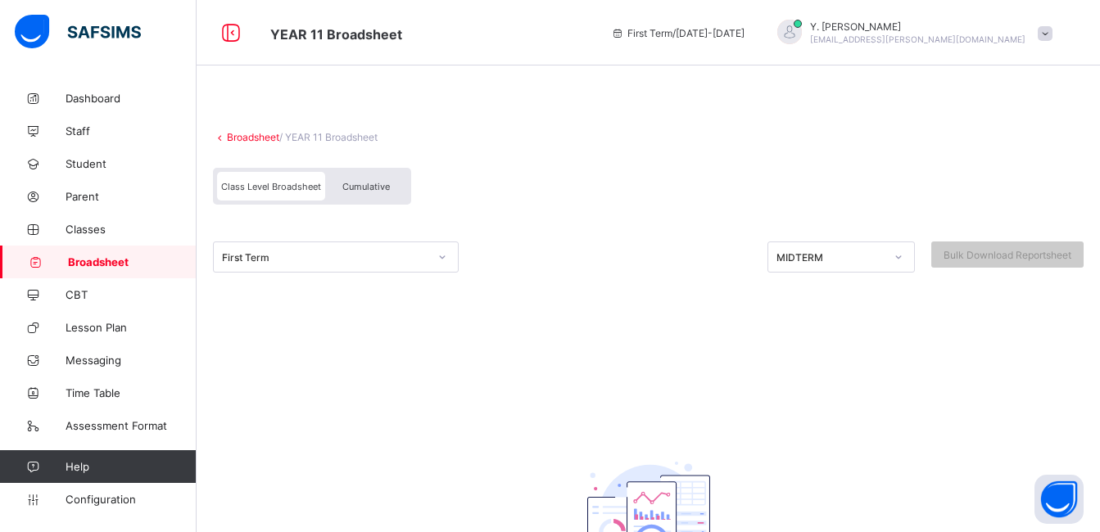
click at [404, 267] on div "First Term" at bounding box center [320, 257] width 213 height 23
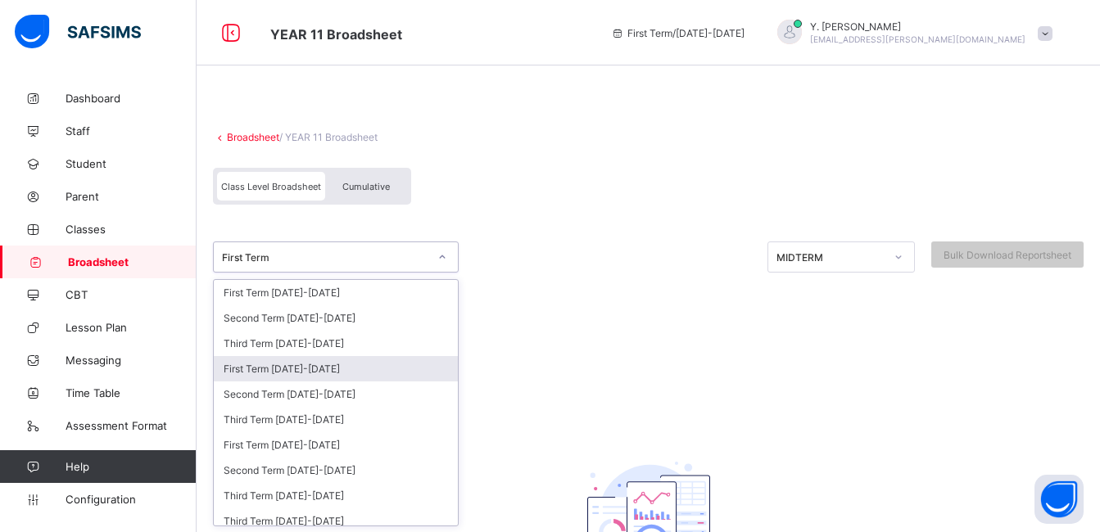
click at [337, 374] on div "First Term [DATE]-[DATE]" at bounding box center [336, 368] width 244 height 25
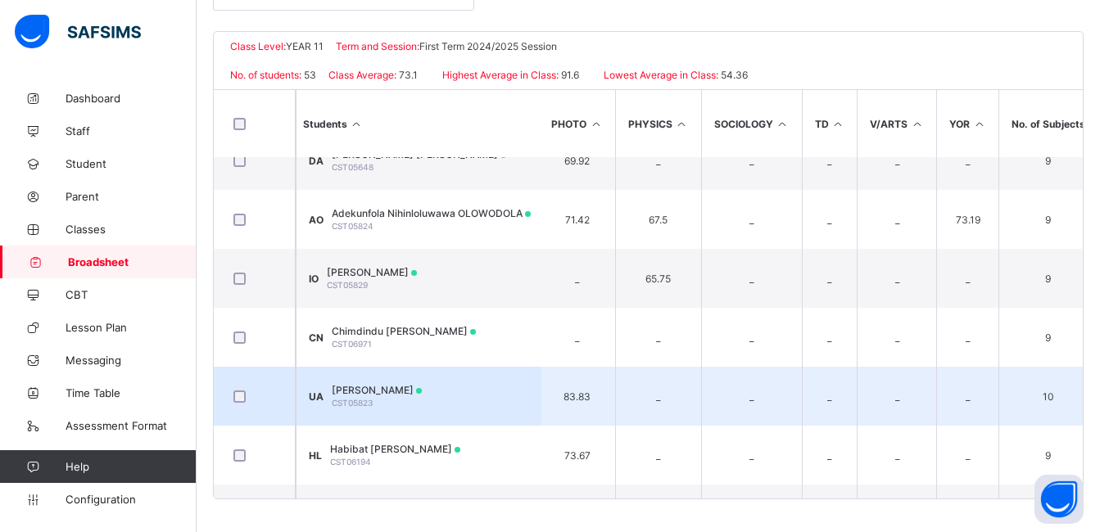
scroll to position [1913, 1956]
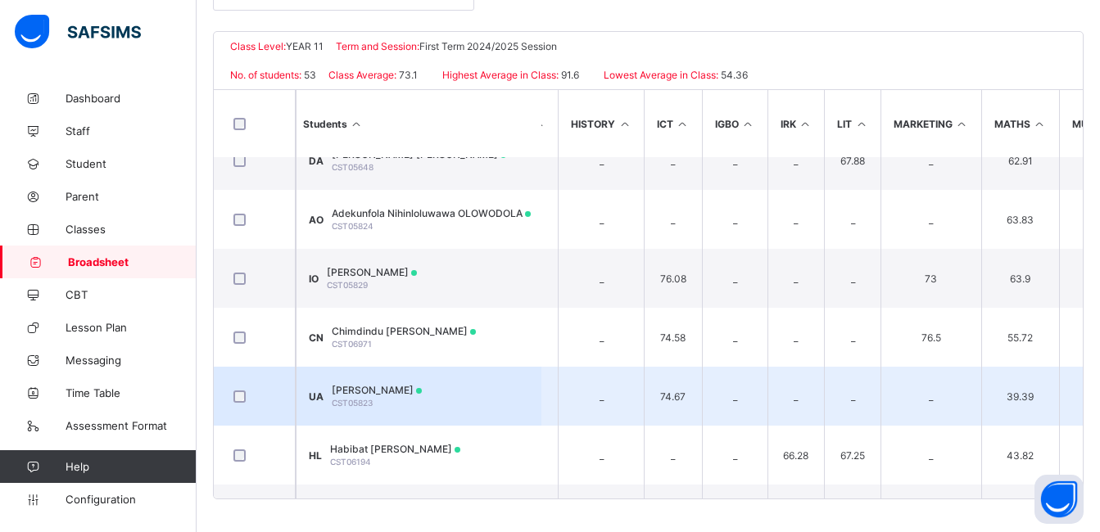
click at [769, 400] on td "_" at bounding box center [795, 396] width 57 height 59
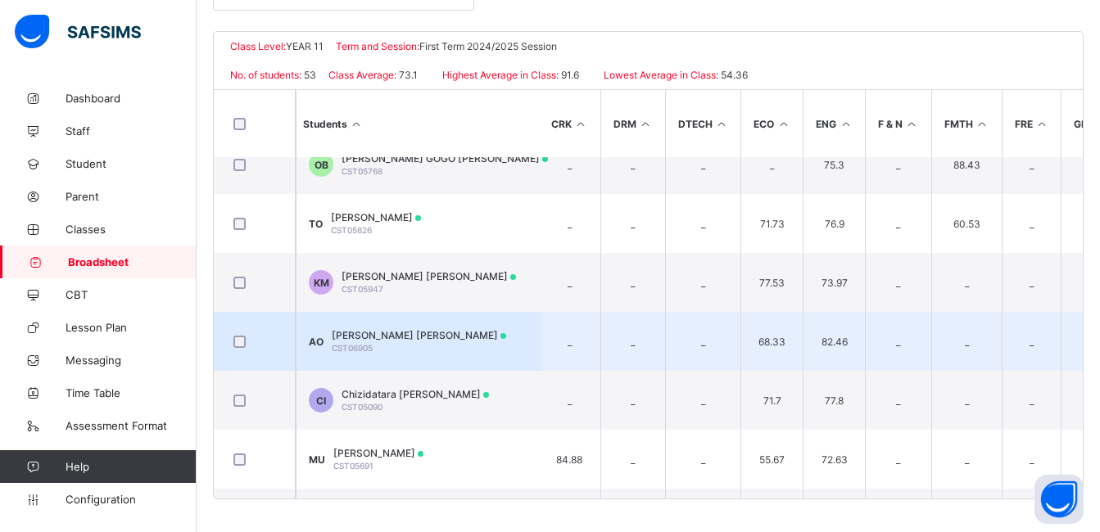
scroll to position [730, 0]
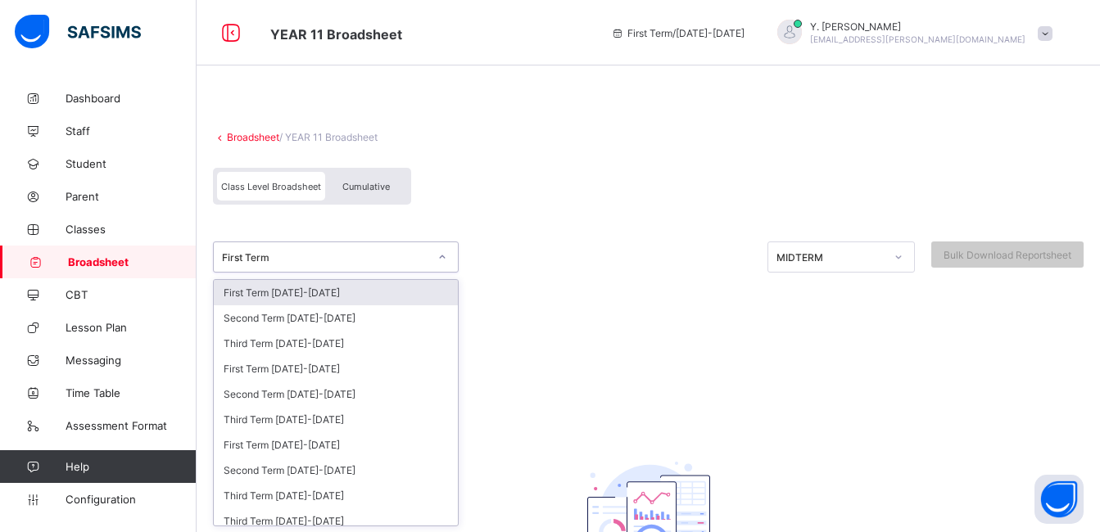
click at [336, 266] on div "First Term" at bounding box center [320, 257] width 213 height 23
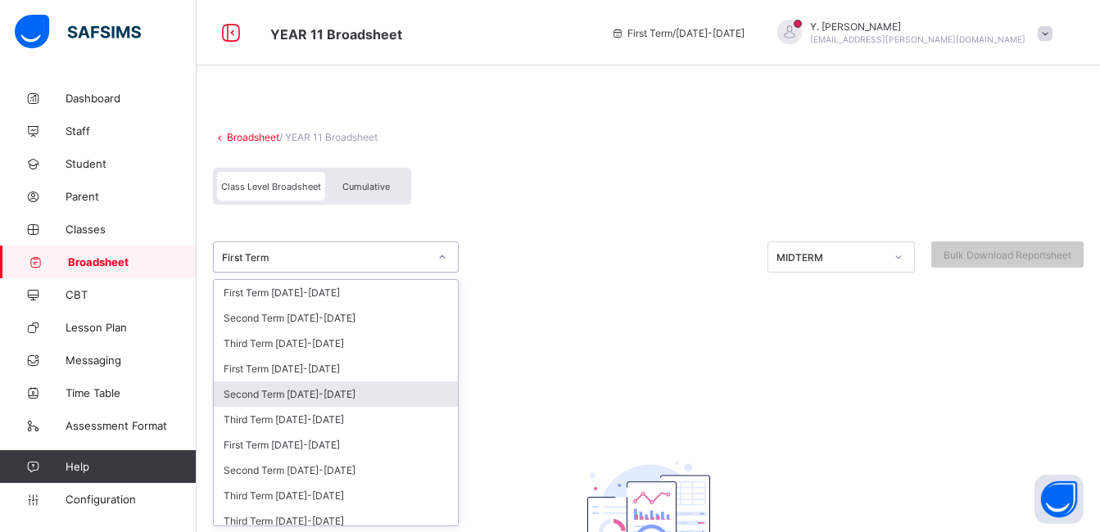
click at [287, 387] on div "Second Term [DATE]-[DATE]" at bounding box center [336, 394] width 244 height 25
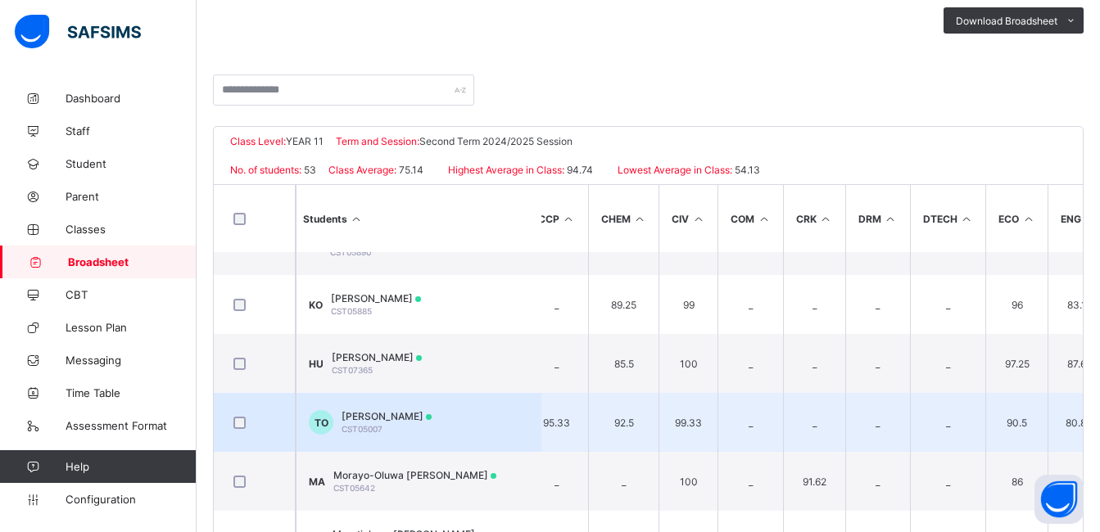
scroll to position [36, 0]
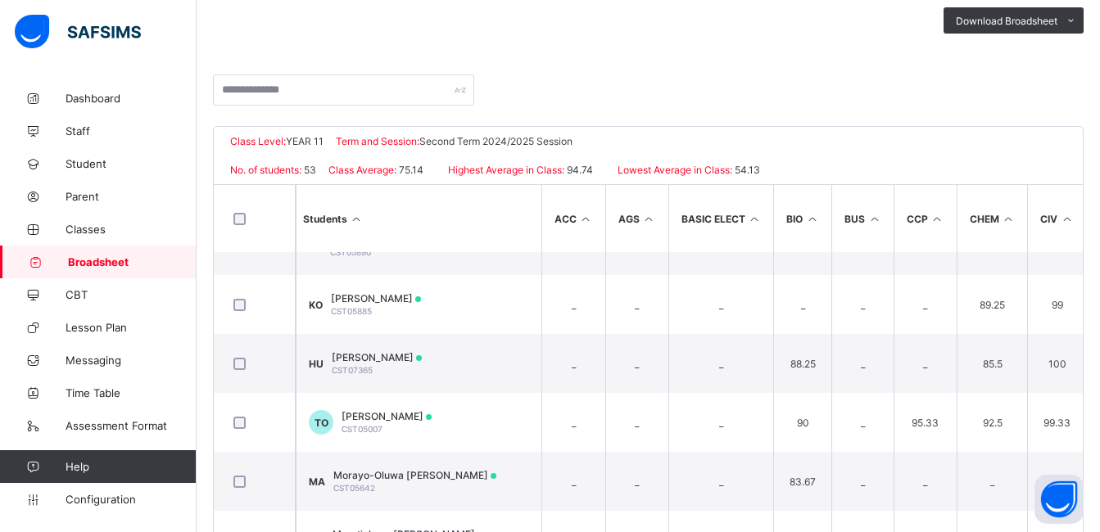
click at [587, 218] on icon at bounding box center [586, 219] width 14 height 12
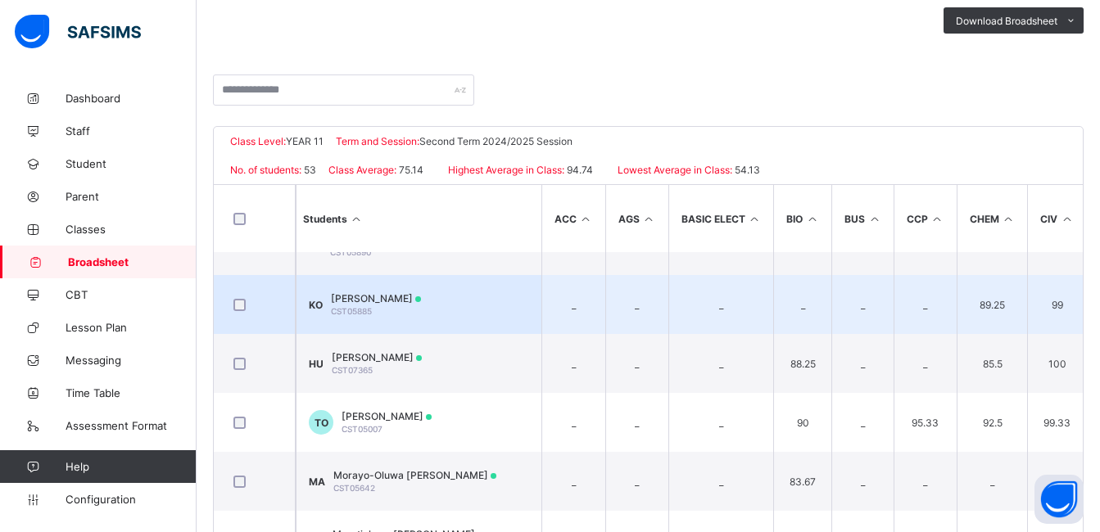
scroll to position [0, 0]
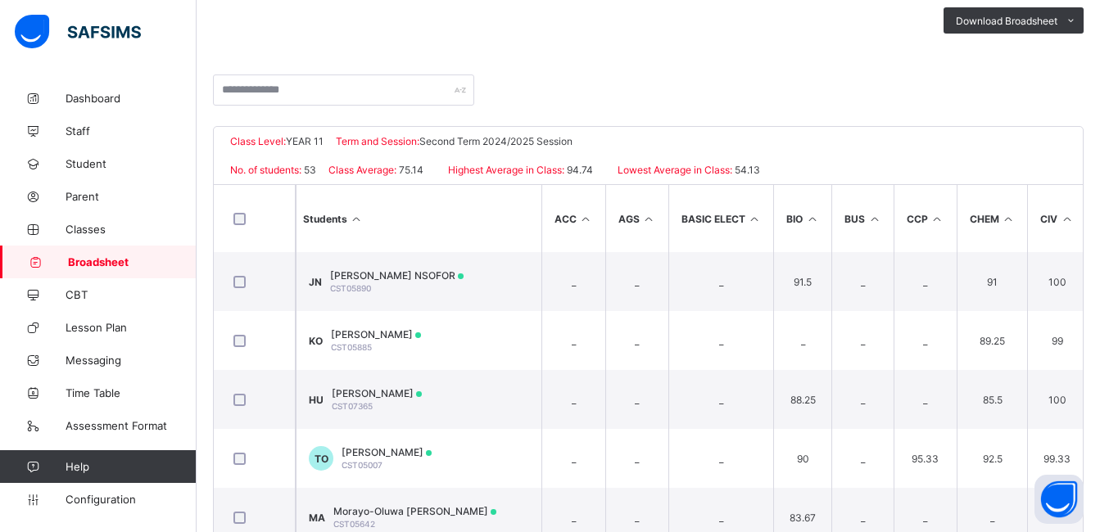
click at [584, 213] on icon at bounding box center [586, 219] width 14 height 12
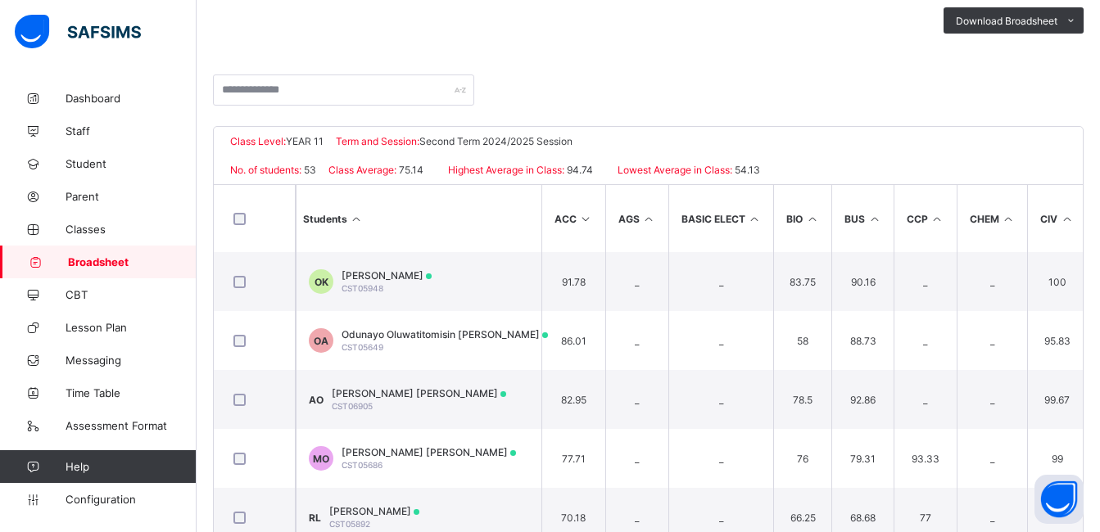
click at [643, 213] on icon at bounding box center [649, 219] width 14 height 12
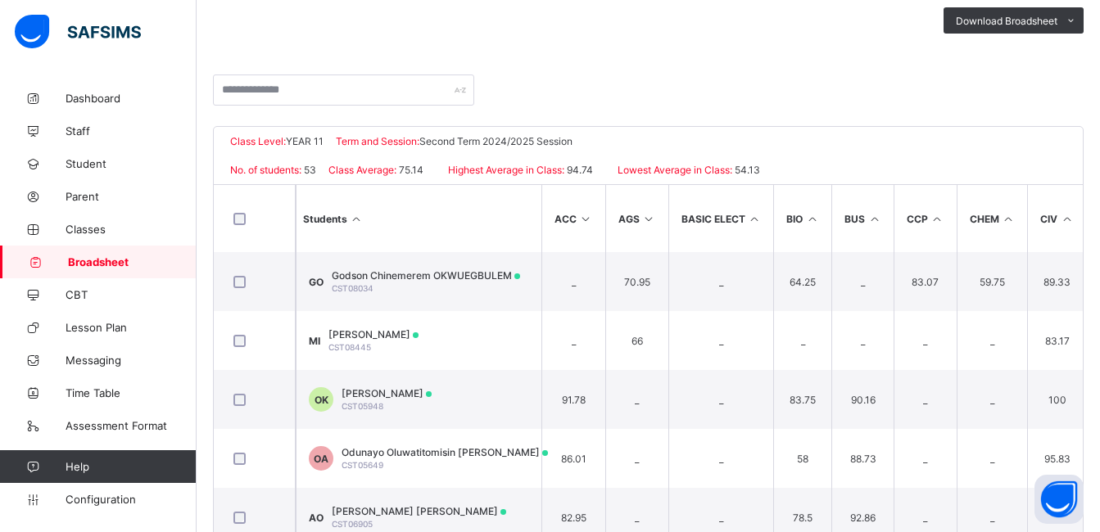
click at [755, 218] on icon at bounding box center [755, 219] width 14 height 12
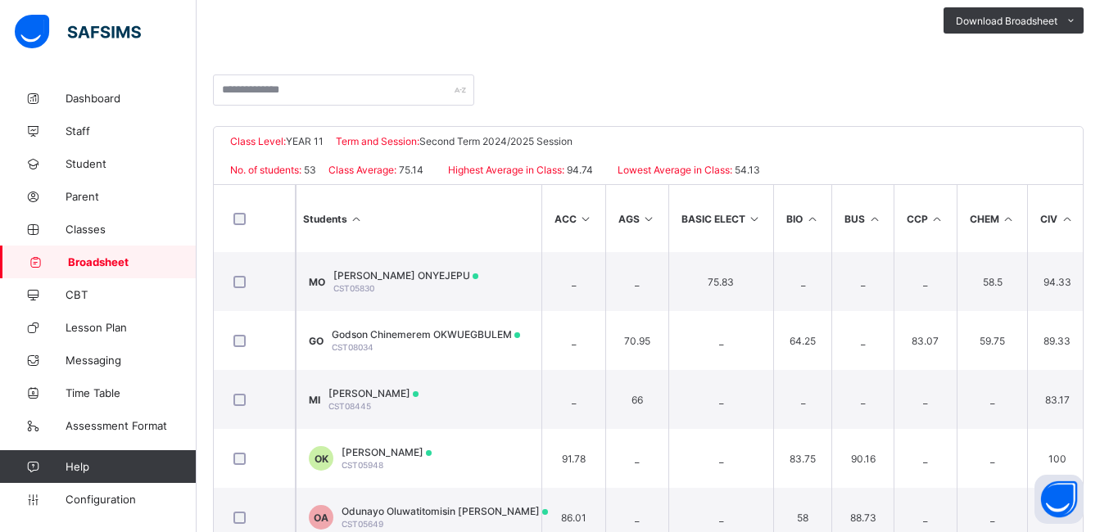
click at [807, 217] on icon at bounding box center [812, 219] width 14 height 12
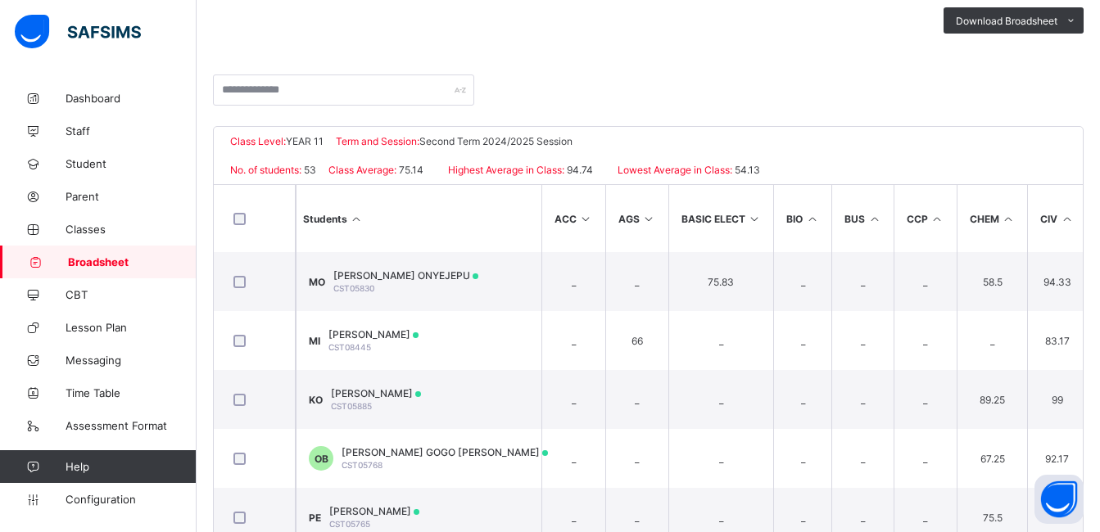
click at [807, 217] on icon at bounding box center [812, 219] width 14 height 12
click at [872, 219] on icon at bounding box center [874, 219] width 14 height 12
click at [872, 226] on th "BUS" at bounding box center [862, 218] width 62 height 67
click at [872, 216] on icon at bounding box center [874, 219] width 14 height 12
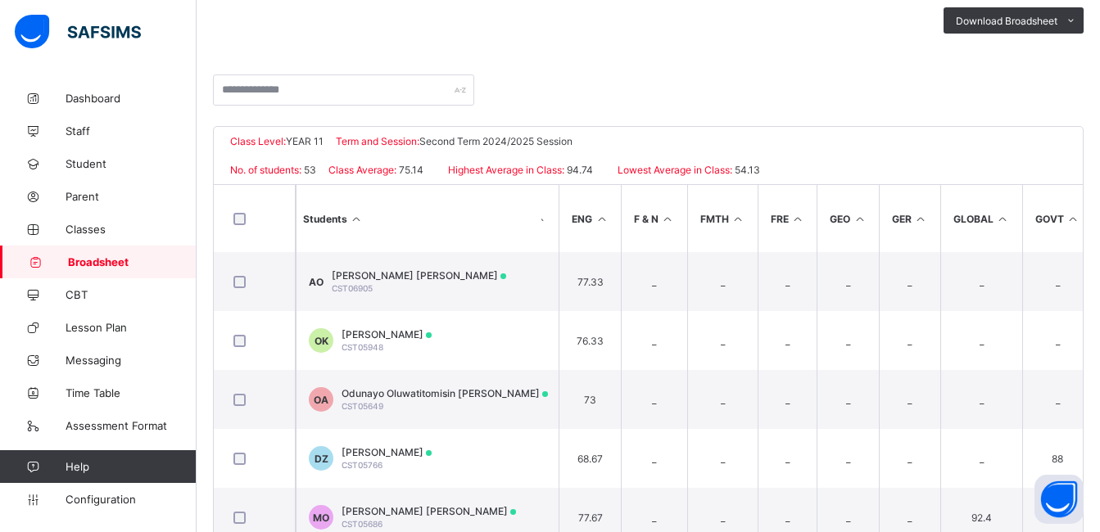
scroll to position [0, 843]
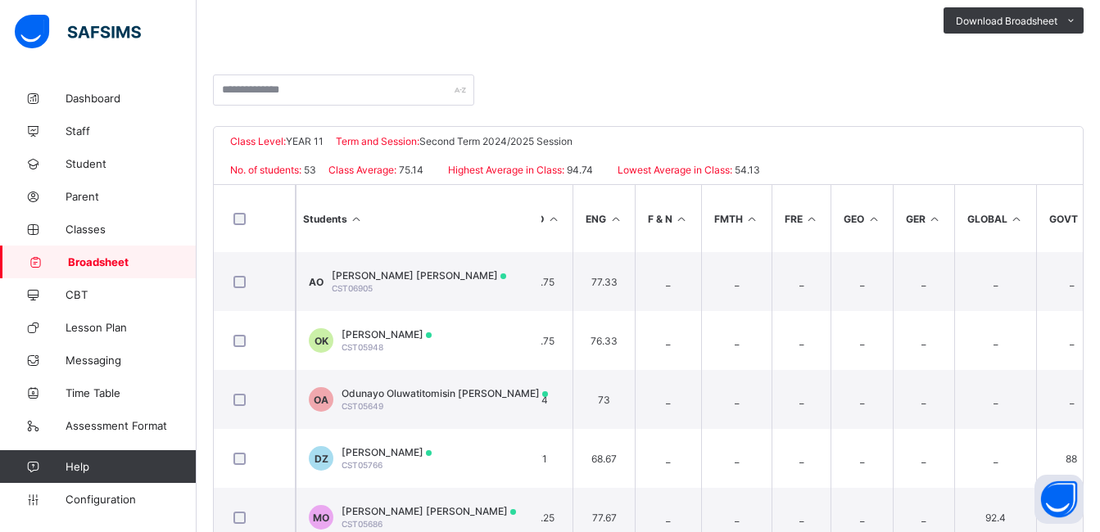
click at [753, 218] on icon at bounding box center [752, 219] width 14 height 12
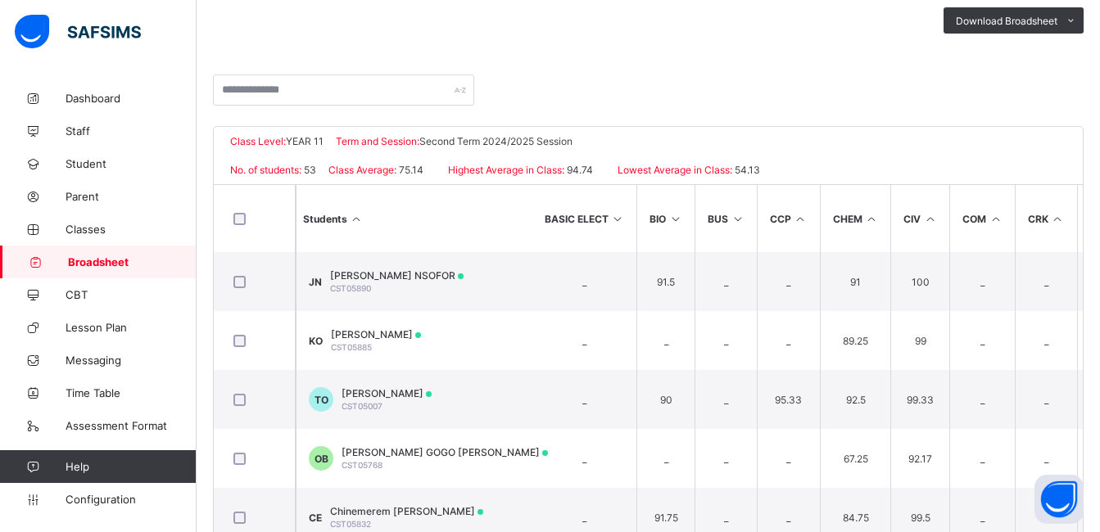
scroll to position [0, 138]
click at [1053, 219] on icon at bounding box center [1056, 219] width 14 height 12
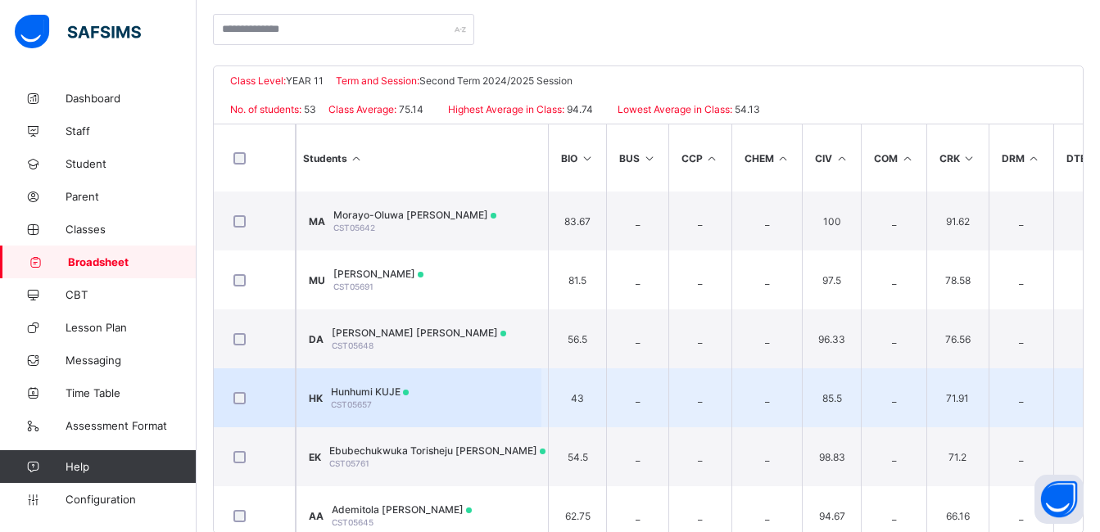
scroll to position [0, 184]
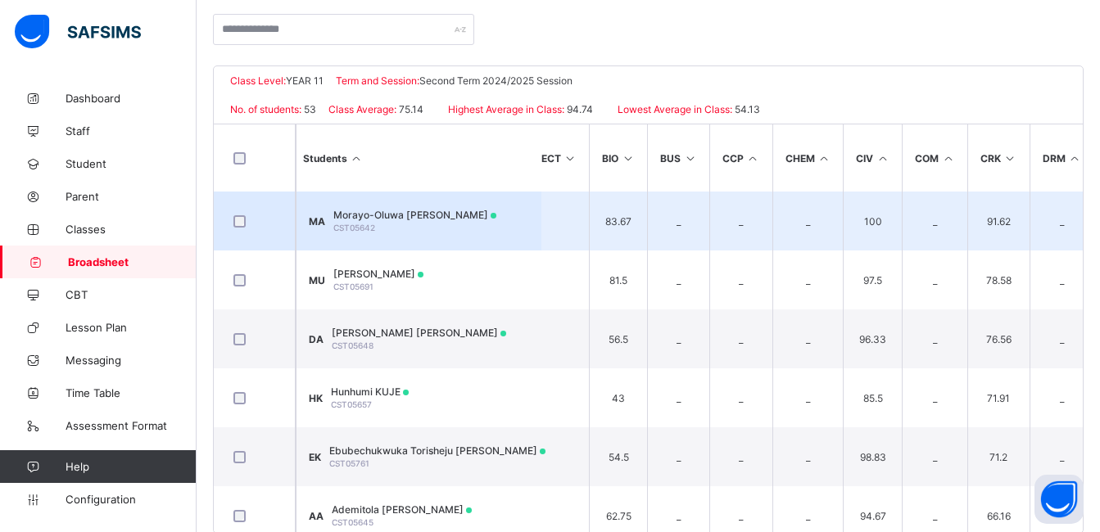
drag, startPoint x: 1016, startPoint y: 215, endPoint x: 1006, endPoint y: 206, distance: 12.8
click at [1006, 206] on td "91.62" at bounding box center [998, 221] width 62 height 59
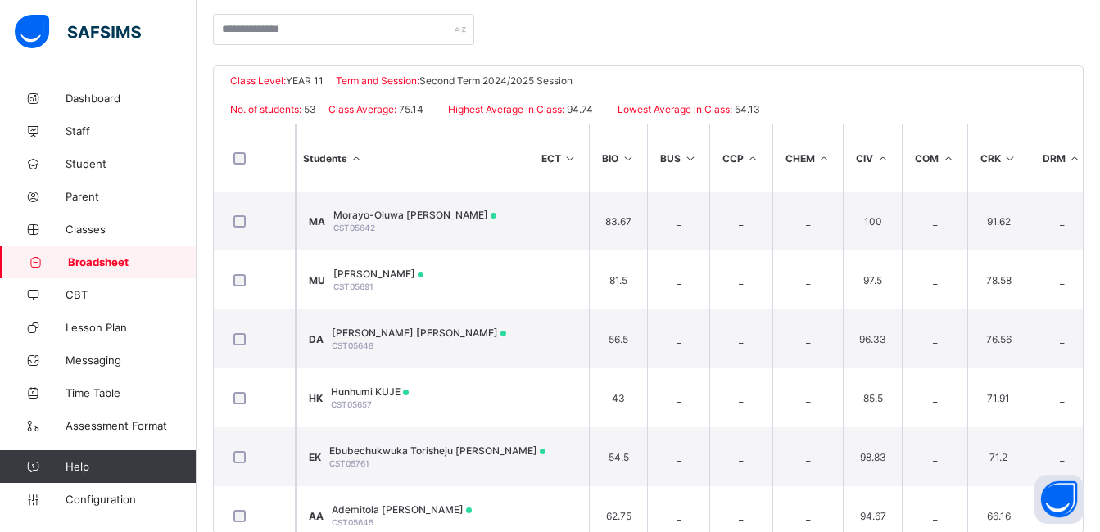
drag, startPoint x: 1006, startPoint y: 206, endPoint x: 959, endPoint y: 160, distance: 66.0
click at [959, 160] on th "COM" at bounding box center [935, 157] width 66 height 67
click at [946, 152] on icon at bounding box center [948, 158] width 14 height 12
click at [956, 157] on th "COM" at bounding box center [935, 157] width 66 height 67
click at [948, 157] on icon at bounding box center [948, 158] width 14 height 12
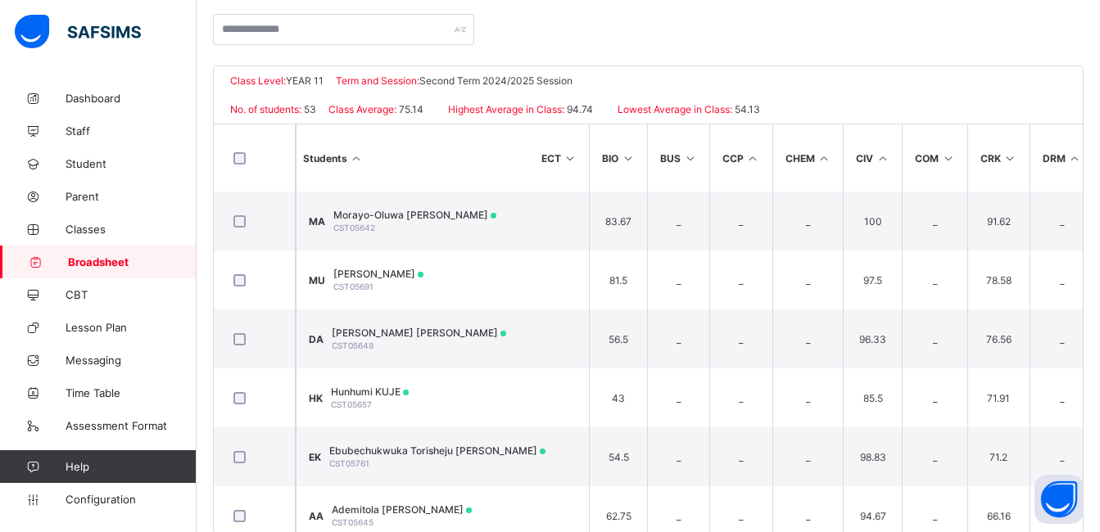
click at [948, 157] on icon at bounding box center [948, 158] width 14 height 12
click at [882, 158] on icon at bounding box center [882, 158] width 14 height 12
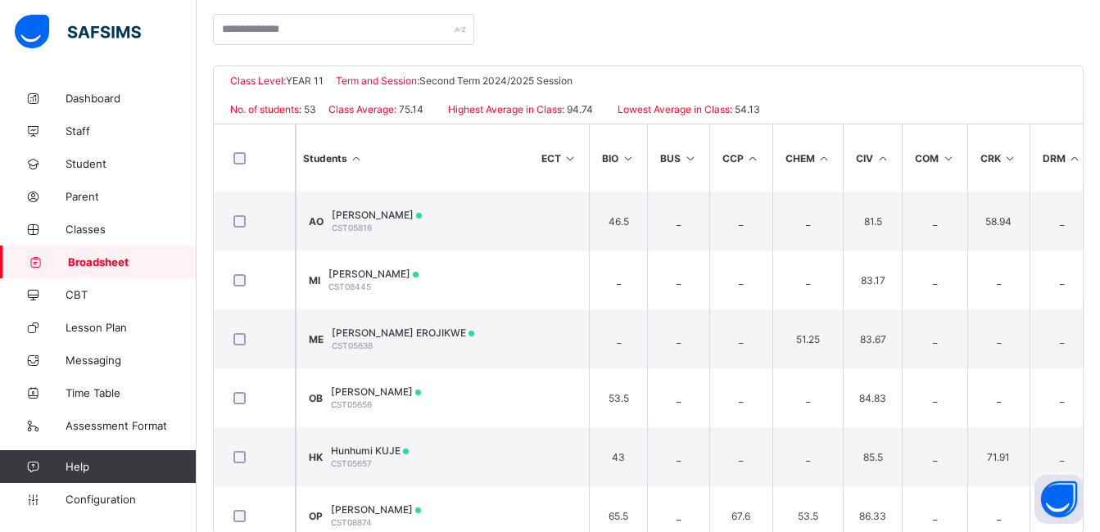
click at [882, 158] on icon at bounding box center [882, 158] width 14 height 12
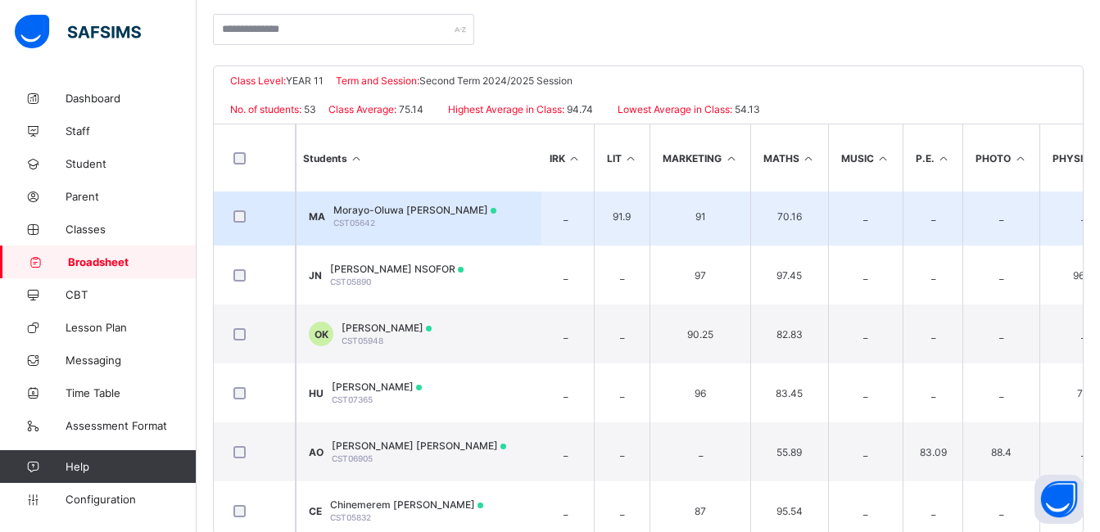
scroll to position [6, 1635]
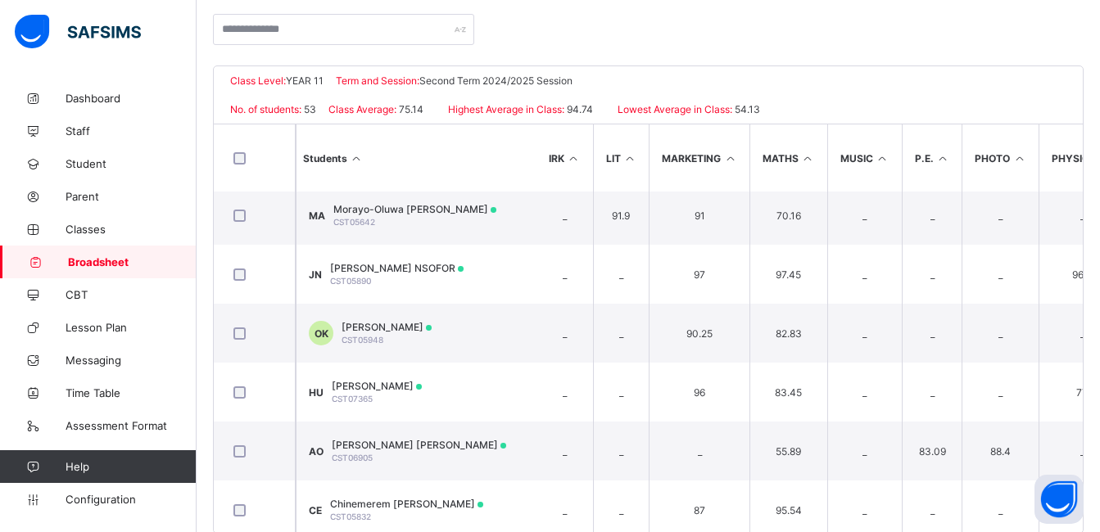
click at [809, 160] on icon at bounding box center [808, 158] width 14 height 12
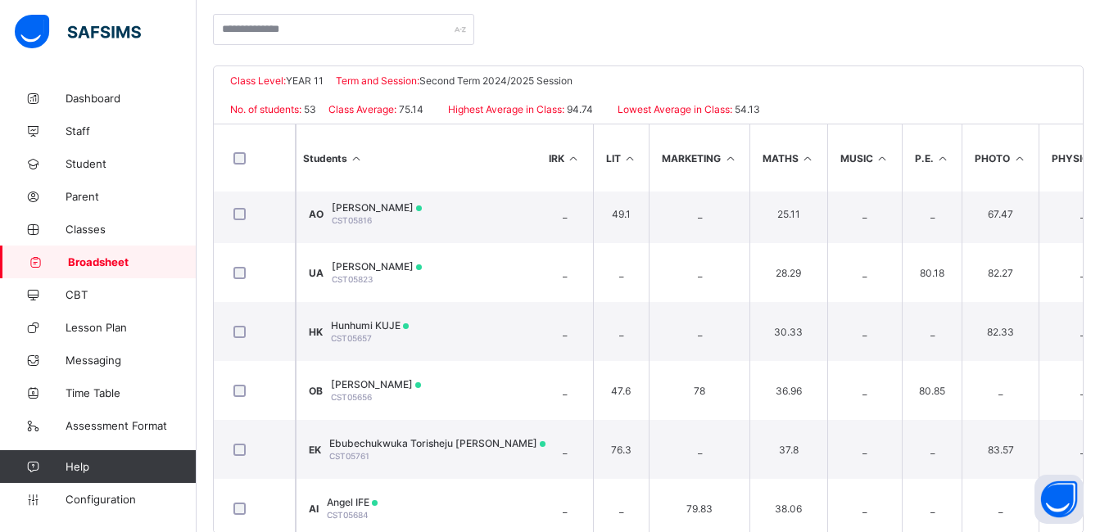
scroll to position [8, 1636]
click at [807, 156] on icon at bounding box center [807, 158] width 14 height 12
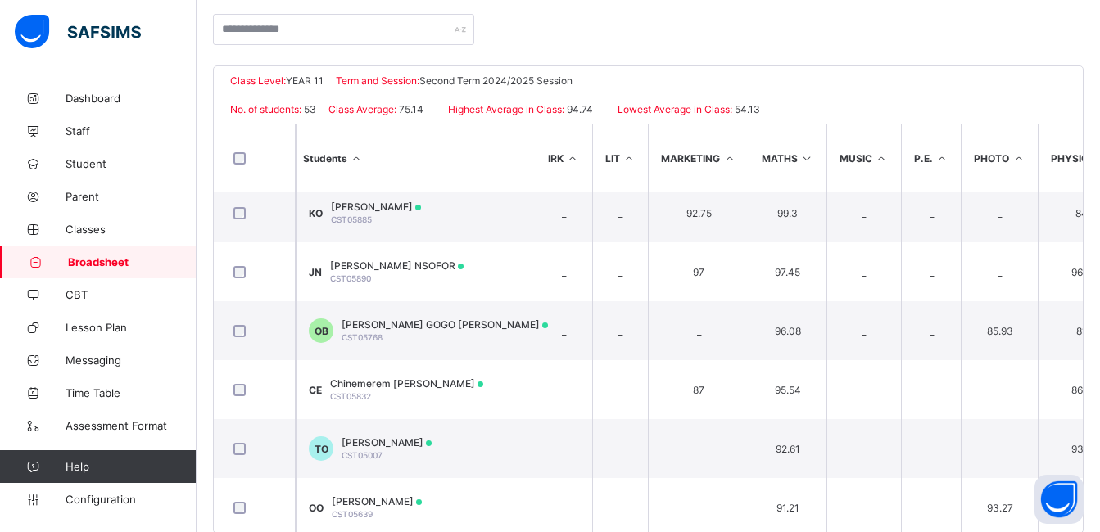
scroll to position [0, 0]
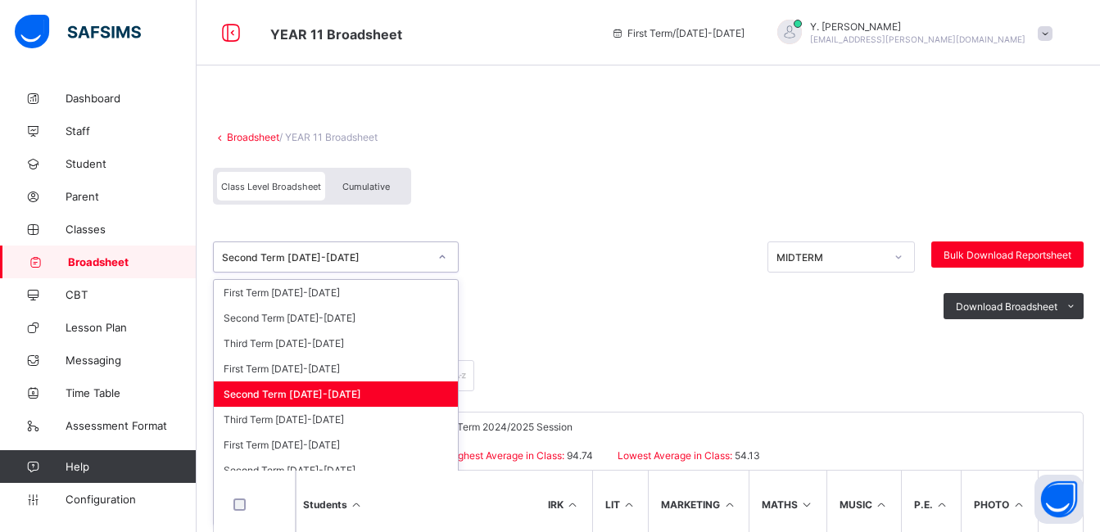
click at [350, 248] on div "Second Term [DATE]-[DATE]" at bounding box center [320, 257] width 213 height 23
click at [287, 422] on div "Third Term [DATE]-[DATE]" at bounding box center [336, 419] width 244 height 25
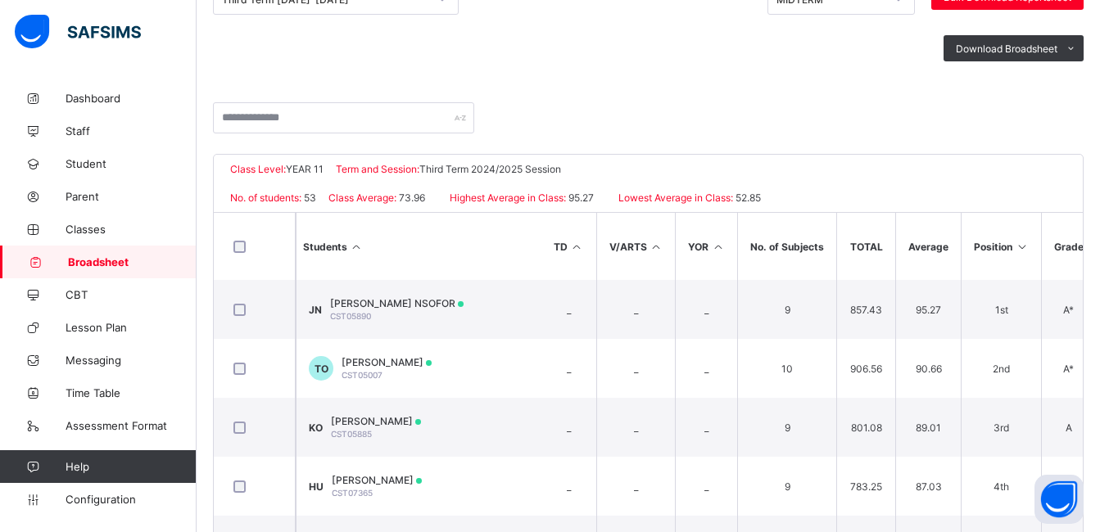
scroll to position [172, 0]
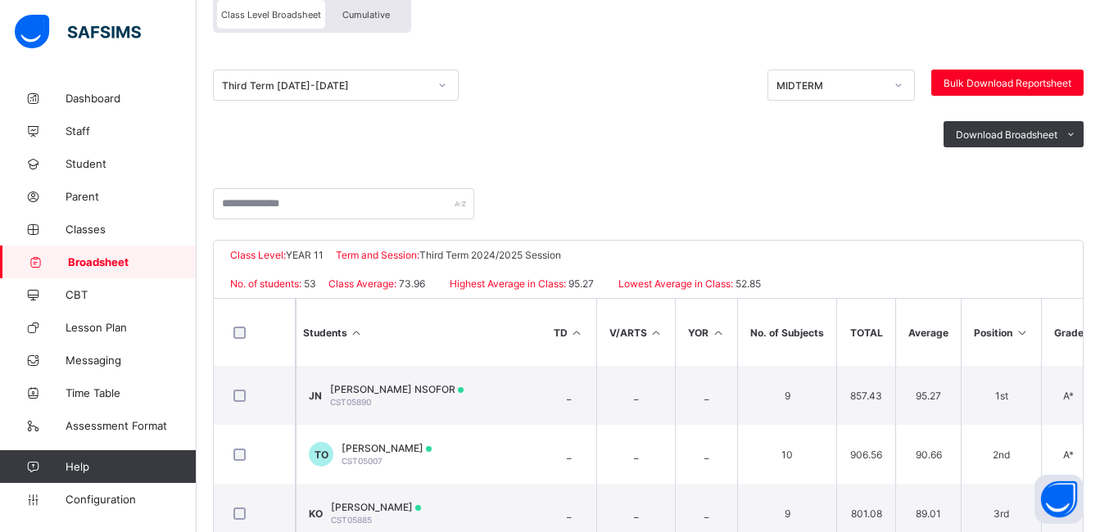
click at [371, 15] on span "Cumulative" at bounding box center [365, 14] width 47 height 11
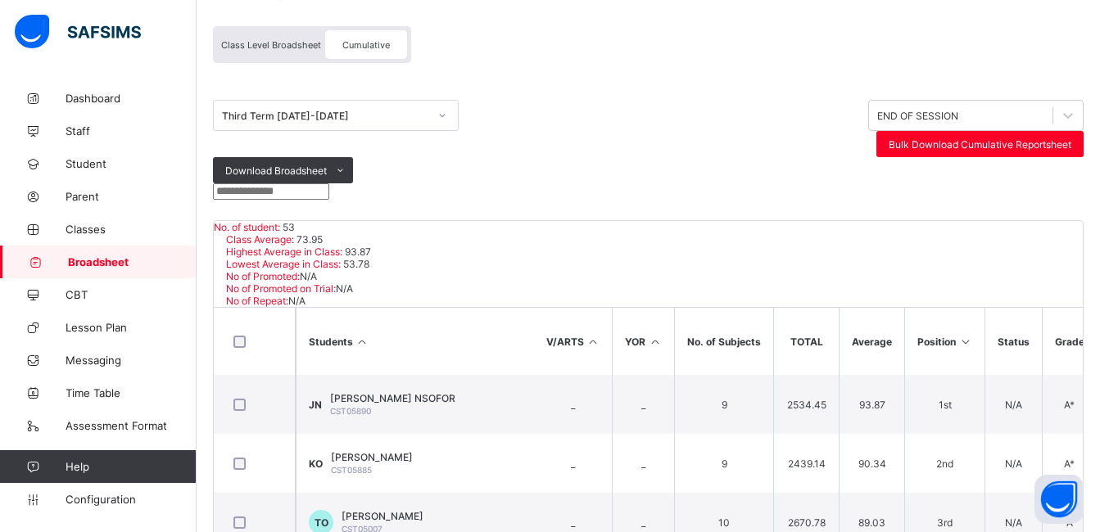
scroll to position [220, 2383]
